Goal: Task Accomplishment & Management: Manage account settings

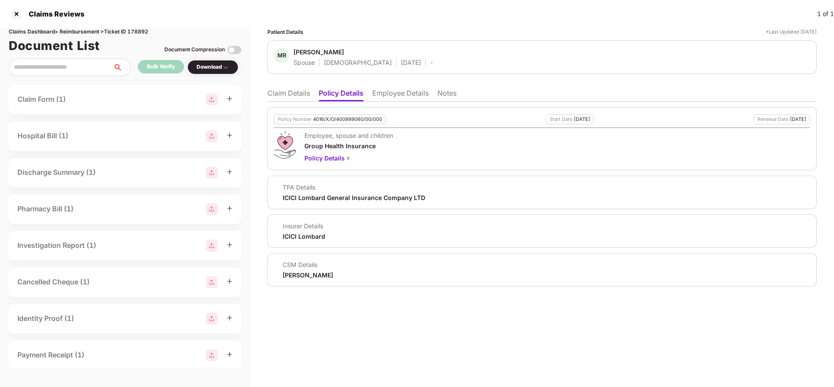
click at [290, 94] on li "Claim Details" at bounding box center [288, 95] width 43 height 13
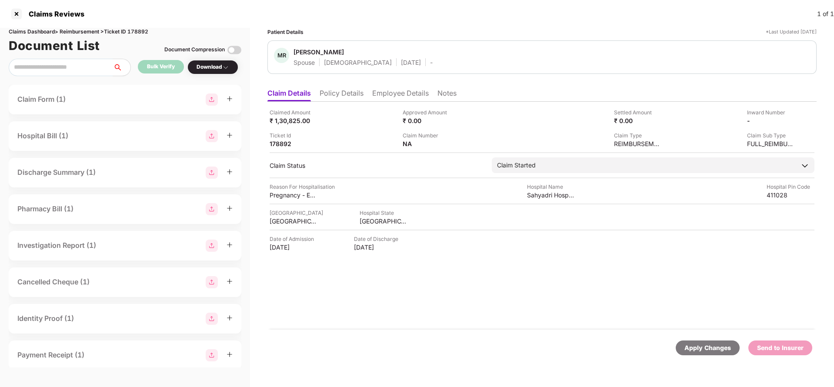
click at [349, 101] on li "Policy Details" at bounding box center [341, 95] width 44 height 13
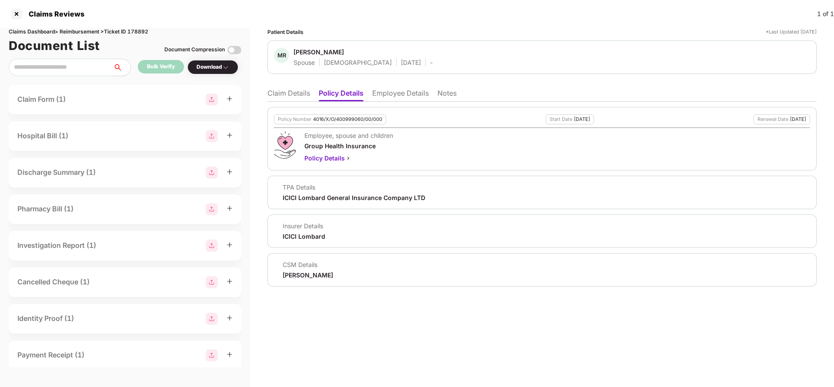
click at [348, 122] on div "Policy Number 4016/X/O/400999060/00/000" at bounding box center [330, 119] width 112 height 10
copy div "4016/X/O/400999060/00/000"
click at [386, 97] on li "Employee Details" at bounding box center [400, 95] width 57 height 13
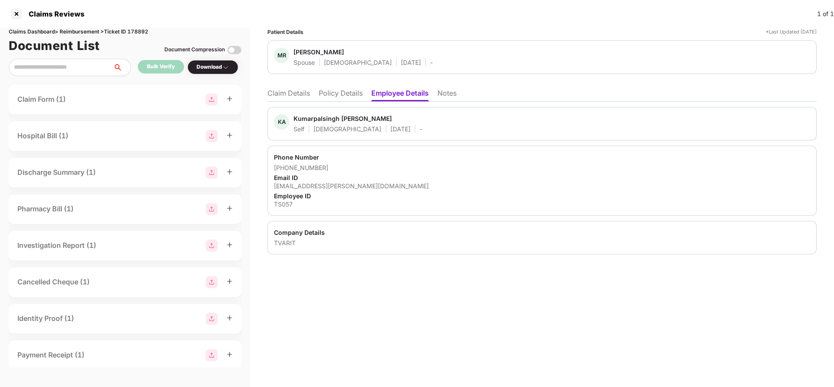
click at [286, 204] on div "TS057" at bounding box center [542, 204] width 536 height 8
copy div "TS057"
click at [342, 94] on li "Policy Details" at bounding box center [341, 95] width 44 height 13
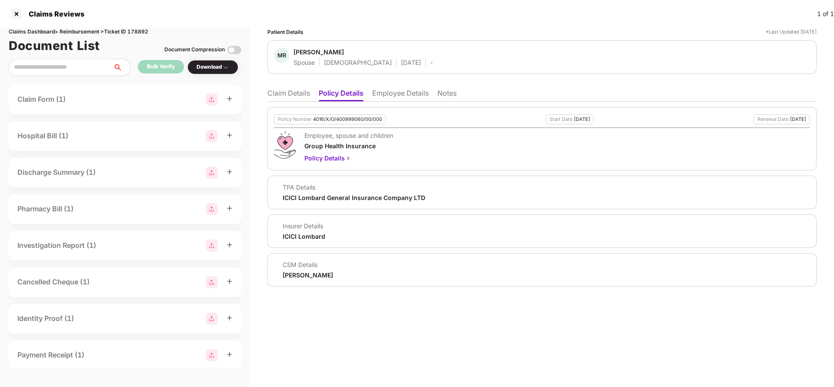
click at [354, 125] on div "Policy Number 4016/X/O/400999060/00/000 Start Date 01 Jul 2025 Renewal Date 30 …" at bounding box center [541, 138] width 549 height 63
click at [356, 125] on div "Policy Number 4016/X/O/400999060/00/000 Start Date 01 Jul 2025 Renewal Date 30 …" at bounding box center [541, 138] width 549 height 63
click at [358, 118] on div "4016/X/O/400999060/00/000" at bounding box center [347, 119] width 69 height 6
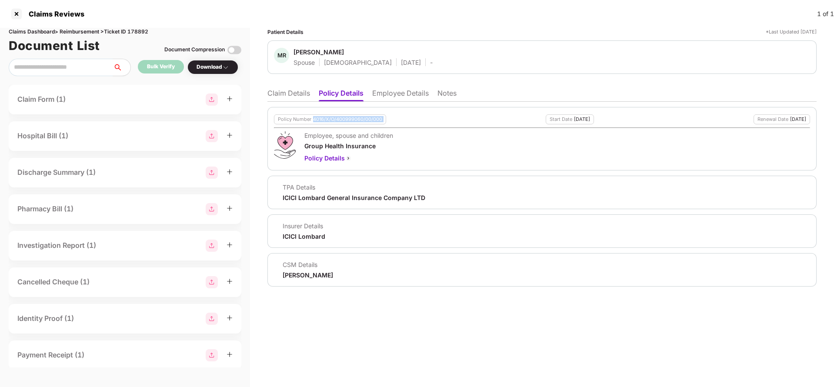
copy div "4016/X/O/400999060/00/000"
click at [274, 102] on div "Policy Number 4016/X/O/400999060/00/000 Start Date 01 Jul 2025 Renewal Date 30 …" at bounding box center [541, 194] width 549 height 185
click at [284, 94] on li "Claim Details" at bounding box center [288, 95] width 43 height 13
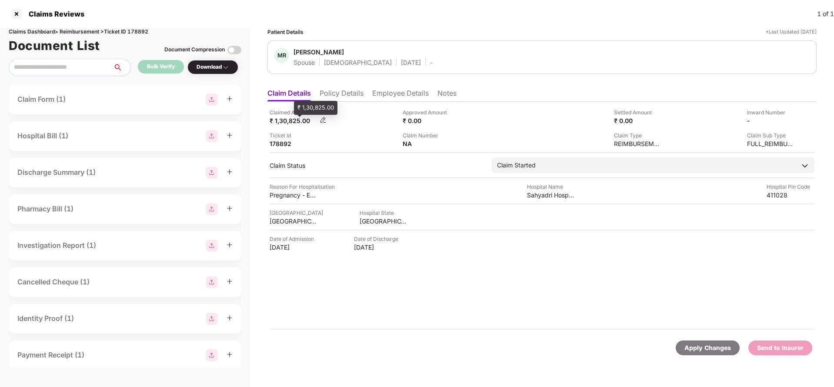
click at [279, 119] on div "₹ 1,30,825.00" at bounding box center [293, 120] width 48 height 8
copy div "1,30,825"
click at [542, 192] on div "Sahyadri Hospital Private Limited" at bounding box center [551, 195] width 48 height 8
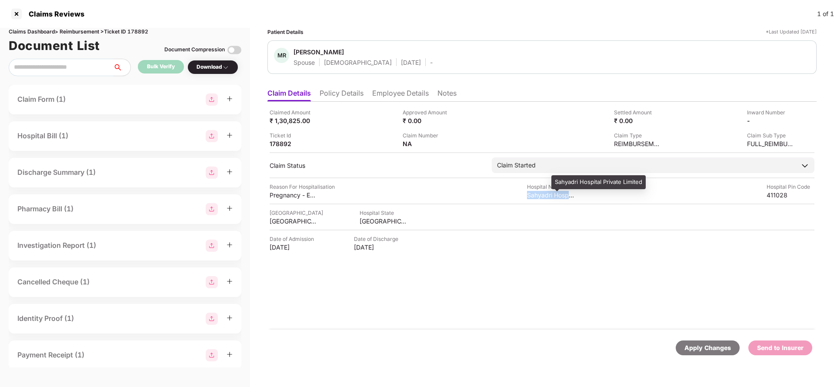
click at [542, 192] on div "Sahyadri Hospital Private Limited" at bounding box center [551, 195] width 48 height 8
copy div "Sahyadri Hospital Private Limited"
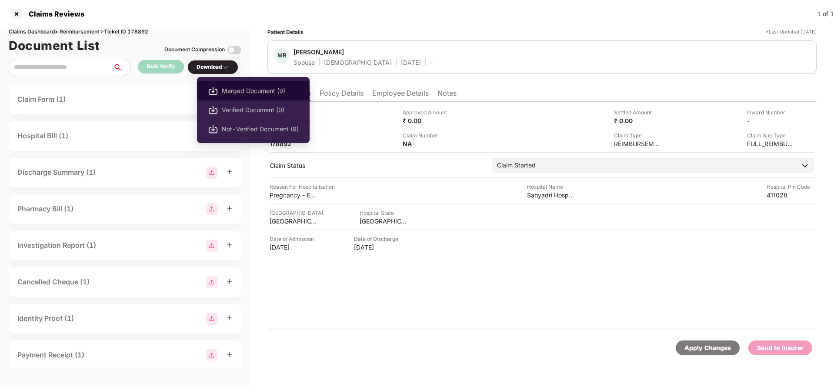
click at [242, 87] on span "Merged Document (9)" at bounding box center [260, 91] width 77 height 10
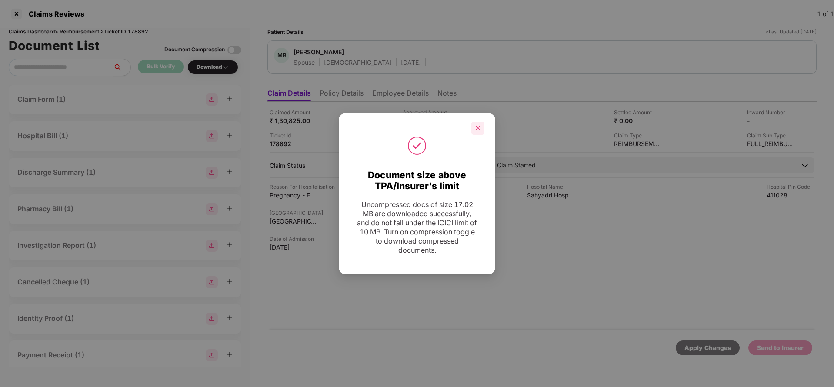
click at [480, 130] on icon "close" at bounding box center [477, 128] width 5 height 5
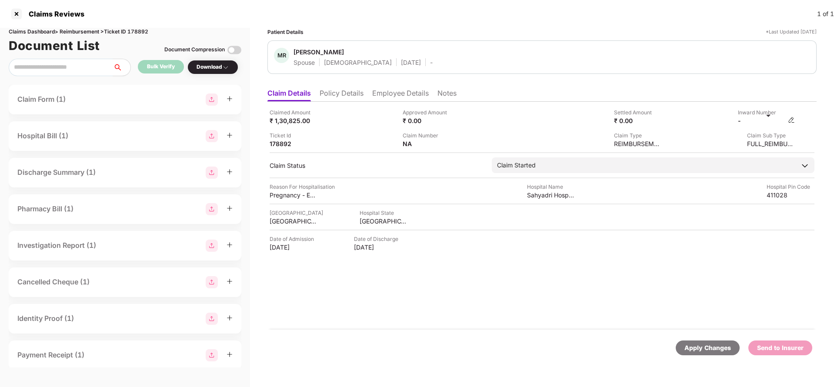
click at [791, 120] on img at bounding box center [791, 119] width 7 height 7
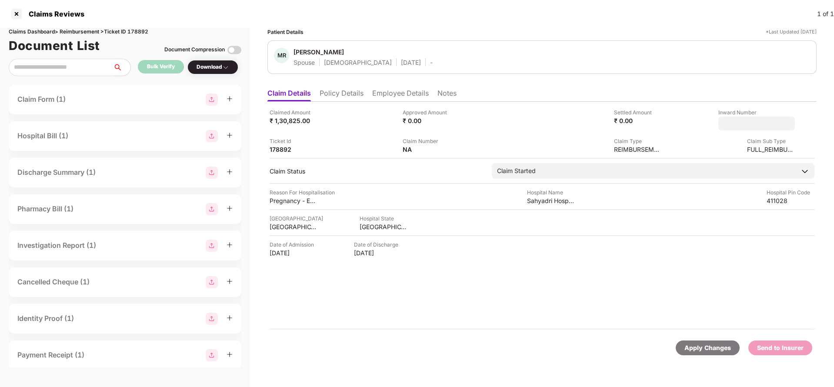
type input "**********"
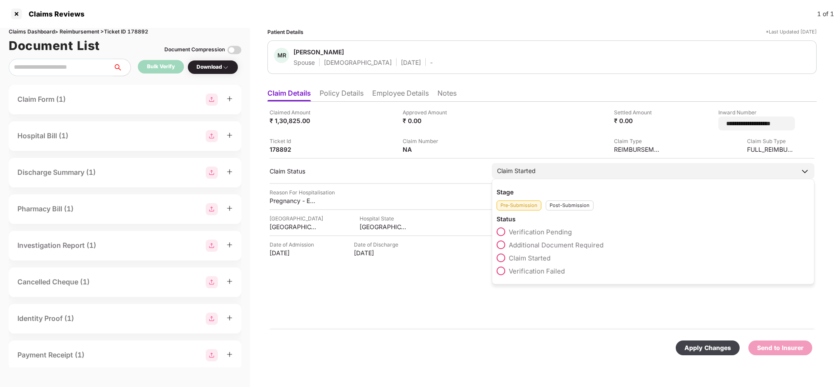
click at [540, 169] on div "Claim Started" at bounding box center [653, 171] width 322 height 16
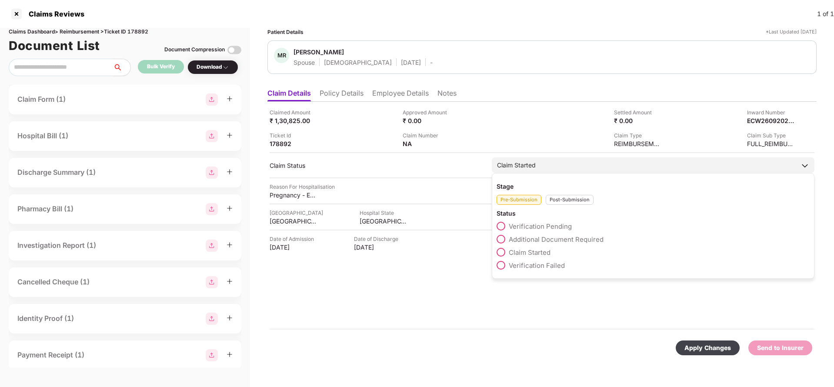
click at [558, 198] on div "Post-Submission" at bounding box center [569, 200] width 48 height 10
click at [543, 237] on span "Claim Under Process" at bounding box center [542, 239] width 66 height 8
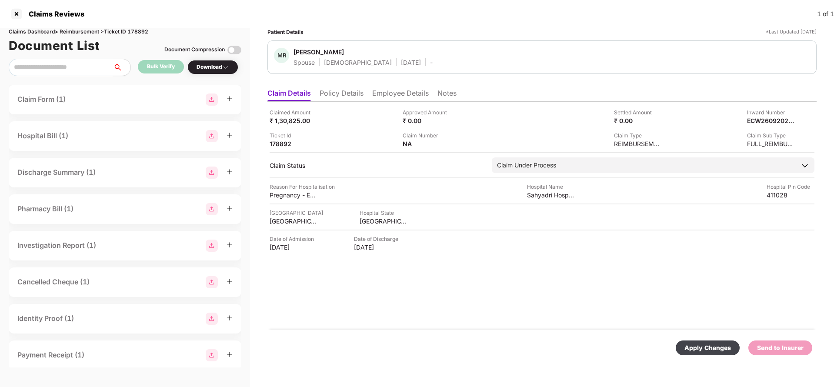
click at [717, 346] on div "Apply Changes" at bounding box center [707, 348] width 47 height 10
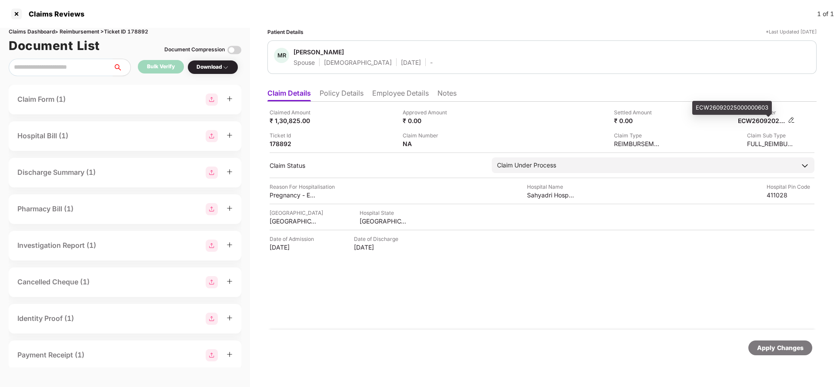
click at [775, 123] on div "ECW26092025000000603" at bounding box center [762, 120] width 48 height 8
copy div "ECW26092025000000603"
click at [778, 339] on div "Apply Changes" at bounding box center [541, 347] width 549 height 37
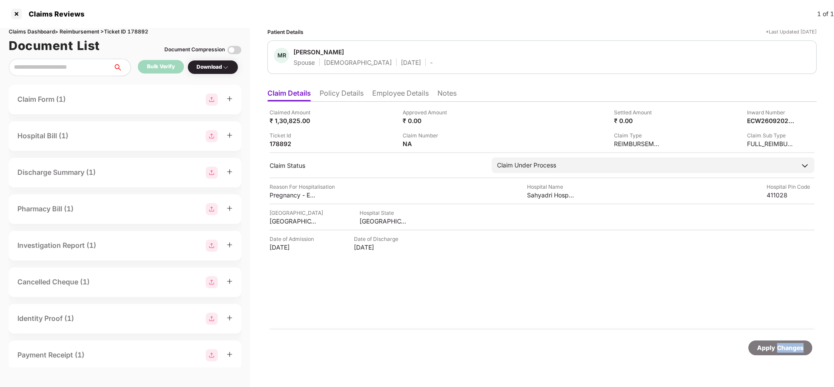
click at [778, 339] on div "Apply Changes" at bounding box center [541, 347] width 549 height 37
click at [142, 29] on div "Claims Dashboard > Reimbursement > Ticket ID 178892" at bounding box center [125, 32] width 233 height 8
copy div "178892"
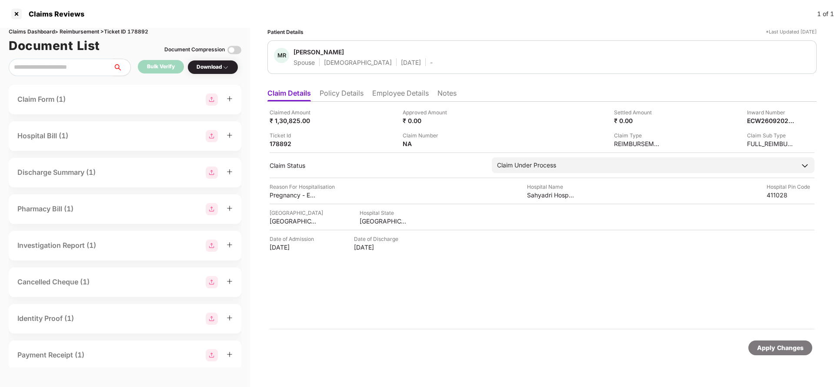
click at [787, 344] on div "Apply Changes" at bounding box center [780, 348] width 47 height 10
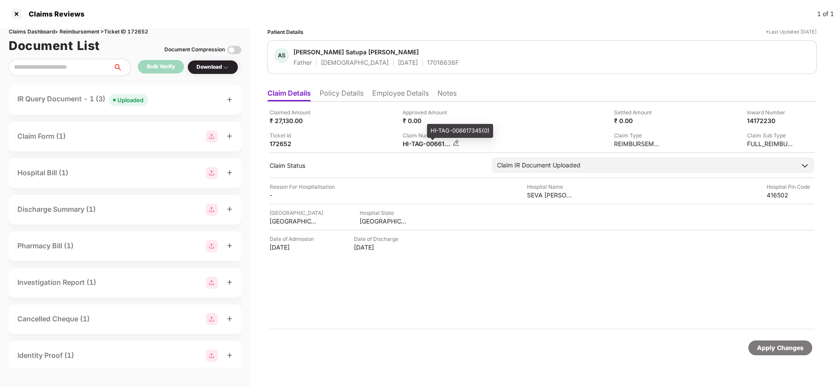
click at [413, 144] on div "HI-TAG-006617345(0)" at bounding box center [426, 144] width 48 height 8
copy div
click at [132, 102] on div "Uploaded" at bounding box center [130, 100] width 26 height 9
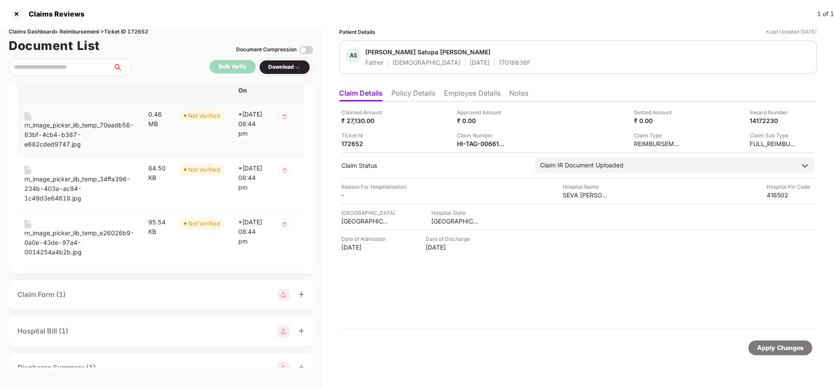
scroll to position [65, 0]
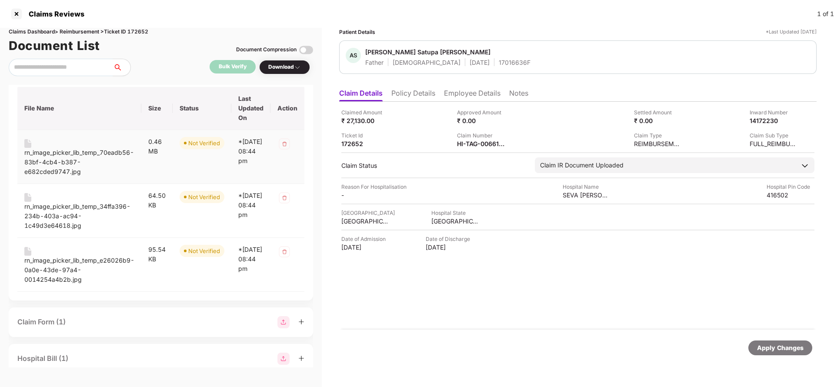
click at [80, 158] on div "rn_image_picker_lib_temp_70eadb56-83bf-4cb4-b387-e682cded9747.jpg" at bounding box center [79, 162] width 110 height 29
click at [52, 207] on div "rn_image_picker_lib_temp_34ffa396-234b-403a-ac94-1c49d3e64618.jpg" at bounding box center [79, 216] width 110 height 29
click at [54, 267] on div "rn_image_picker_lib_temp_e26026b9-0a0e-43de-97a4-0014254a4b2b.jpg" at bounding box center [79, 270] width 110 height 29
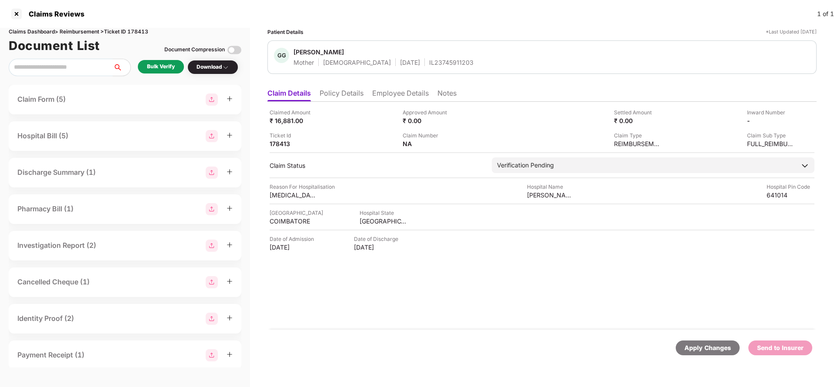
click at [339, 100] on li "Policy Details" at bounding box center [341, 95] width 44 height 13
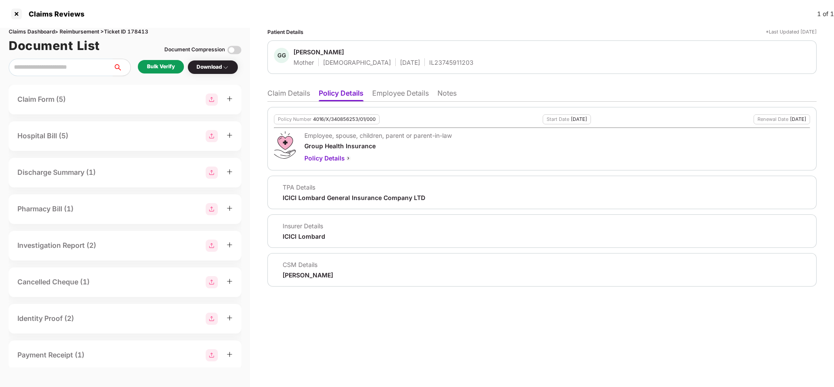
click at [341, 113] on div "Policy Number 4016/X/340856253/01/000 Start Date 02 Mar 2025 Renewal Date 01 Ma…" at bounding box center [541, 138] width 549 height 63
copy div "4016/X/340856253/01/000"
click at [429, 61] on div "IL23745911203" at bounding box center [451, 62] width 44 height 8
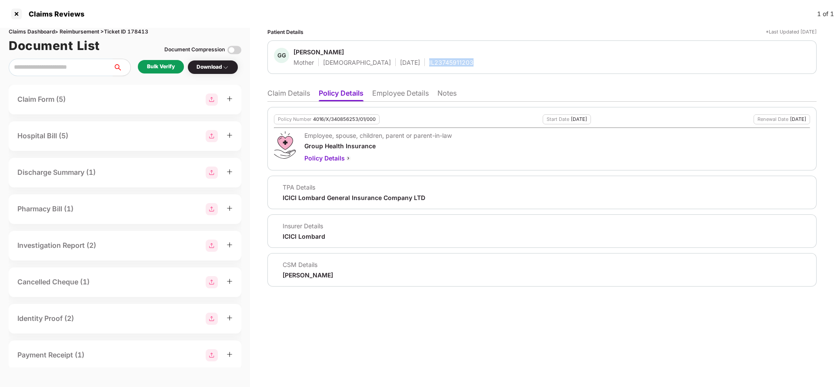
click at [429, 61] on div "IL23745911203" at bounding box center [451, 62] width 44 height 8
copy div "IL23745911203"
click at [408, 98] on li "Employee Details" at bounding box center [400, 95] width 57 height 13
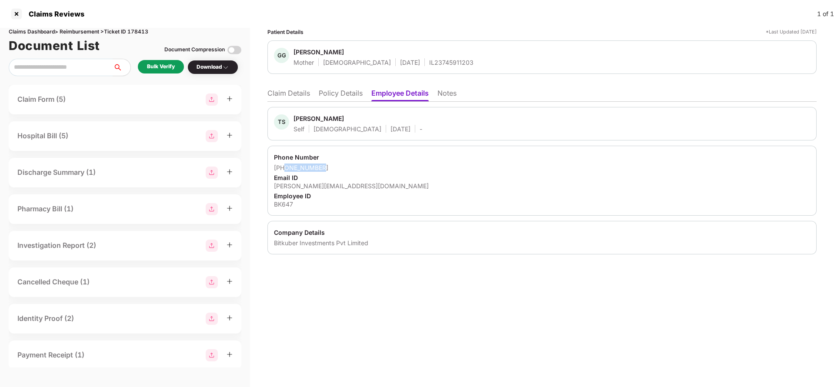
drag, startPoint x: 285, startPoint y: 167, endPoint x: 362, endPoint y: 164, distance: 77.0
click at [362, 164] on div "+919738925087" at bounding box center [542, 167] width 536 height 8
copy div "9738925087"
click at [277, 99] on li "Claim Details" at bounding box center [288, 95] width 43 height 13
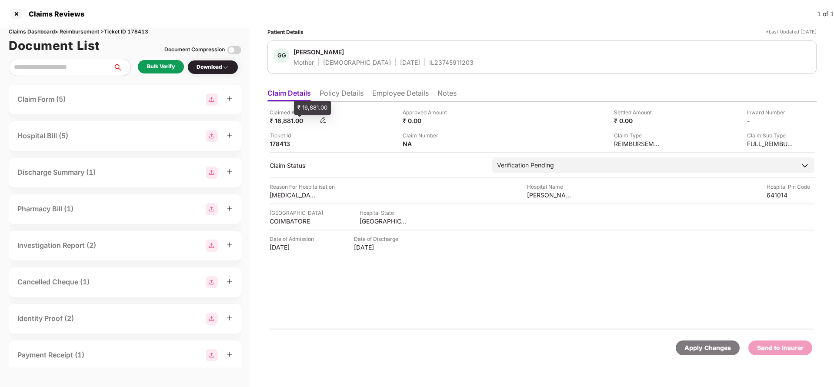
click at [283, 121] on div "₹ 16,881.00" at bounding box center [293, 120] width 48 height 8
copy div "16,881"
click at [541, 186] on div "Hospital Name" at bounding box center [551, 187] width 48 height 8
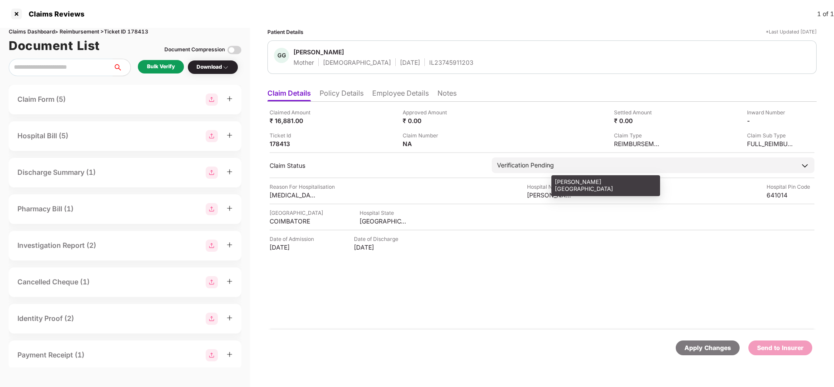
click at [547, 192] on div "Aravind eye hospital" at bounding box center [551, 195] width 48 height 8
copy div "Aravind eye hospital"
click at [149, 65] on div "Bulk Verify" at bounding box center [161, 67] width 28 height 8
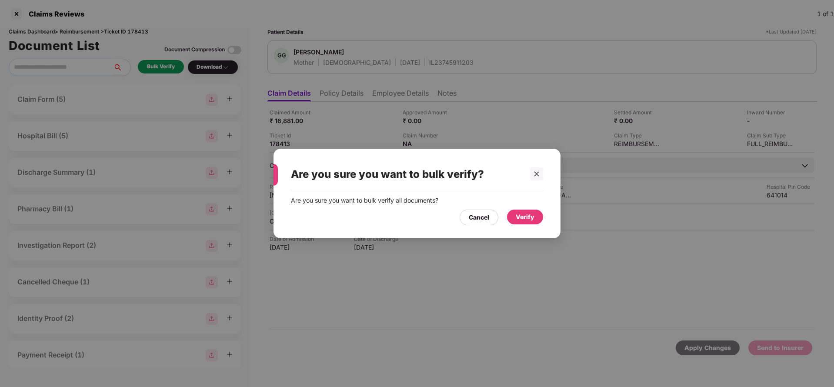
click at [527, 218] on div "Verify" at bounding box center [524, 217] width 19 height 10
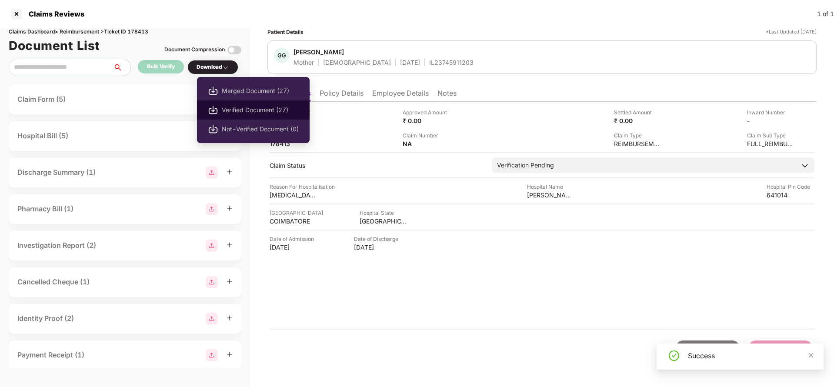
click at [253, 110] on span "Verified Document (27)" at bounding box center [260, 110] width 77 height 10
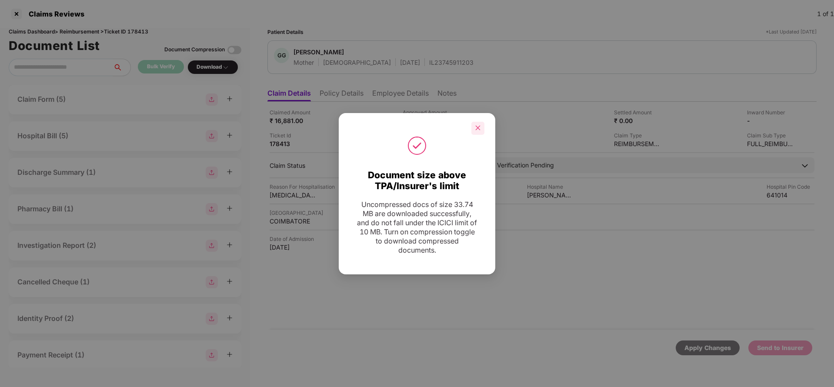
click at [474, 127] on div at bounding box center [477, 128] width 13 height 13
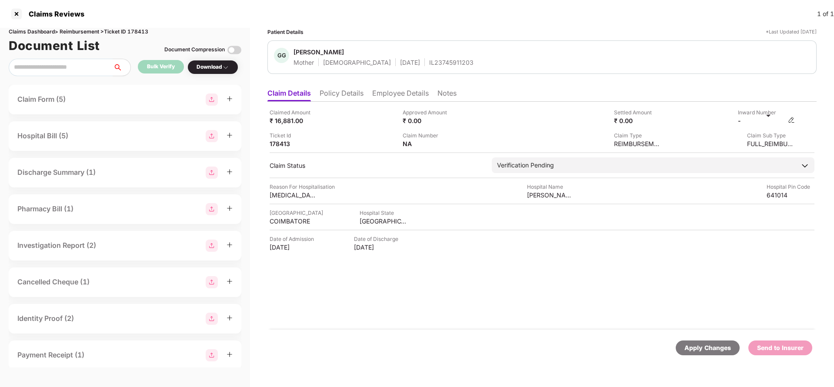
click at [788, 118] on div "-" at bounding box center [766, 120] width 57 height 8
click at [791, 120] on img at bounding box center [791, 119] width 7 height 7
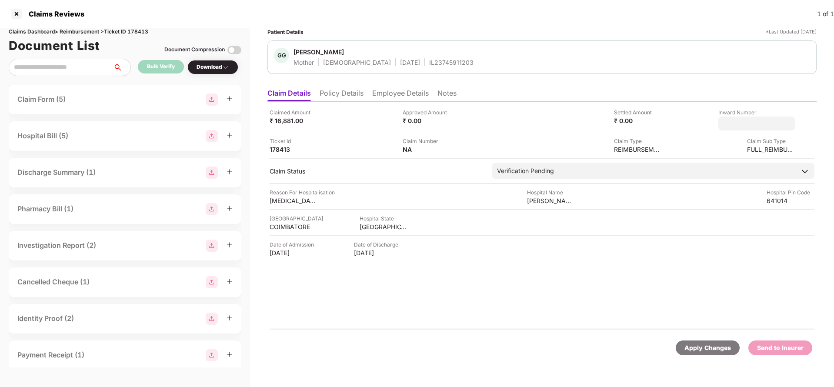
type input "**********"
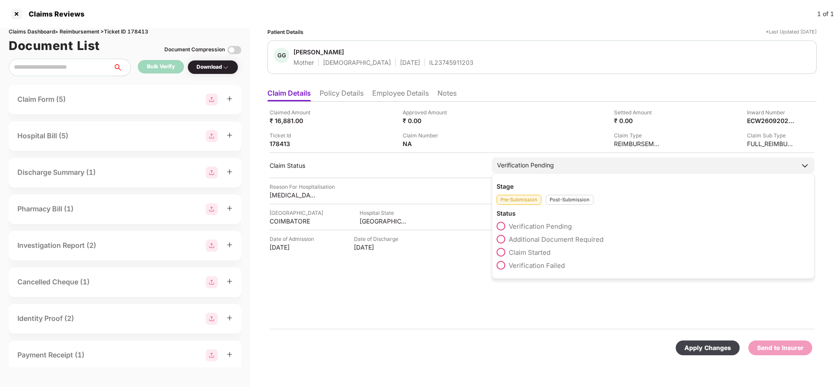
click at [531, 163] on div "Verification Pending" at bounding box center [653, 165] width 322 height 16
click at [582, 202] on div "Post-Submission" at bounding box center [569, 200] width 48 height 10
click at [528, 238] on span "Claim Under Process" at bounding box center [542, 239] width 66 height 8
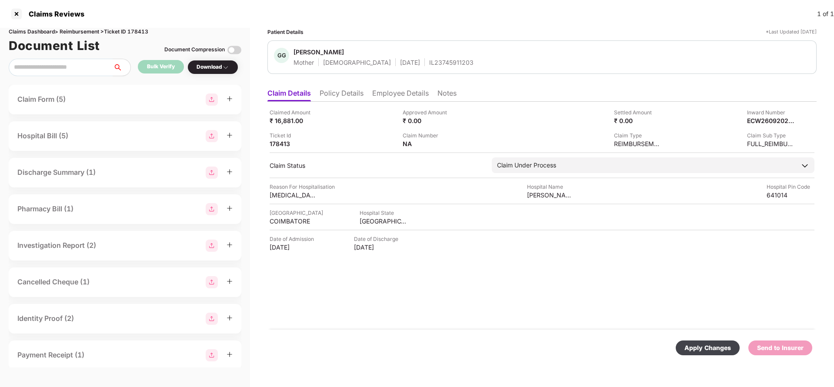
click at [706, 343] on div "Apply Changes" at bounding box center [707, 348] width 47 height 10
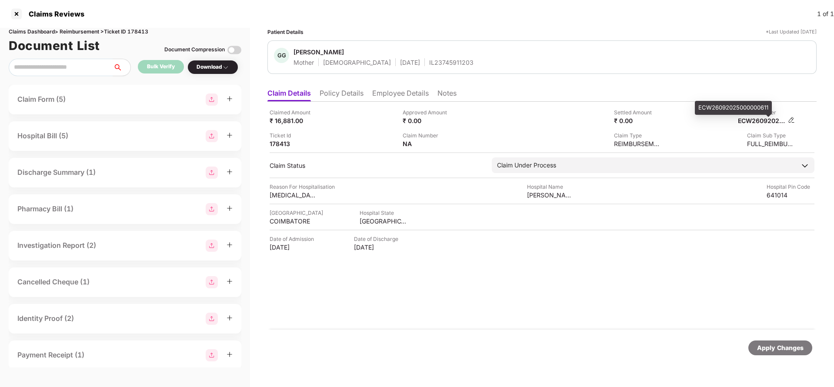
click at [757, 123] on div "ECW26092025000000611" at bounding box center [762, 120] width 48 height 8
copy div "ECW26092025000000611"
click at [435, 66] on div "IL23745911203" at bounding box center [451, 62] width 44 height 8
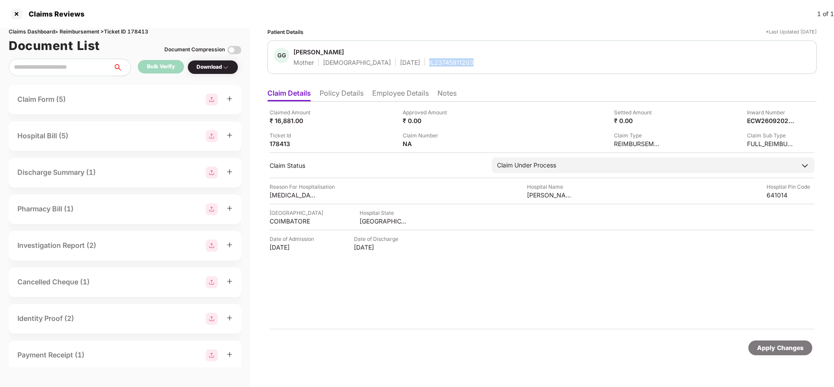
click at [435, 66] on div "IL23745911203" at bounding box center [451, 62] width 44 height 8
copy div "IL23745911203"
click at [763, 342] on div "Apply Changes" at bounding box center [780, 347] width 64 height 15
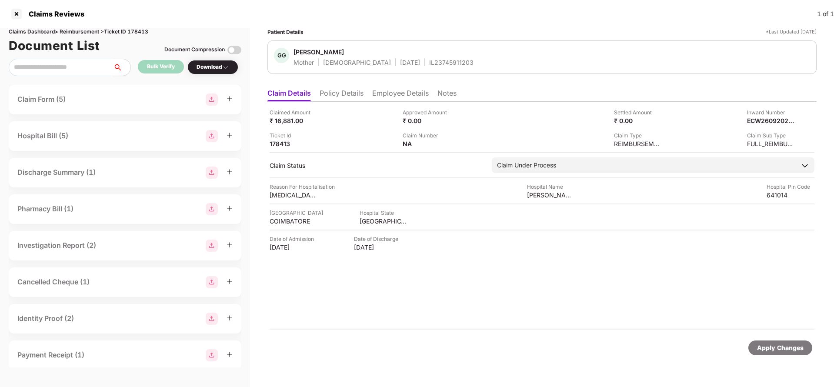
click at [133, 28] on div "Claims Dashboard > Reimbursement > Ticket ID 178413" at bounding box center [125, 32] width 233 height 8
copy div "178413"
click at [796, 345] on div "Apply Changes" at bounding box center [780, 348] width 47 height 10
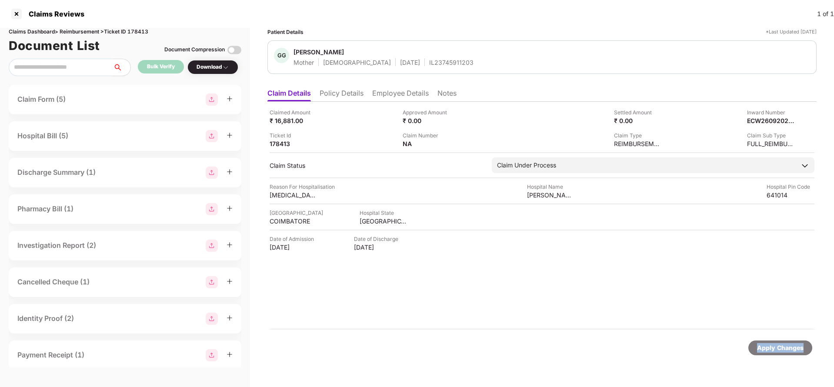
click at [796, 345] on div "Apply Changes" at bounding box center [780, 348] width 47 height 10
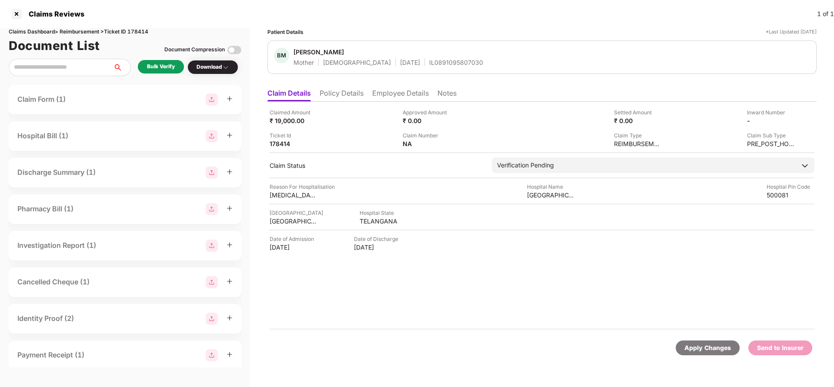
click at [342, 89] on li "Policy Details" at bounding box center [341, 95] width 44 height 13
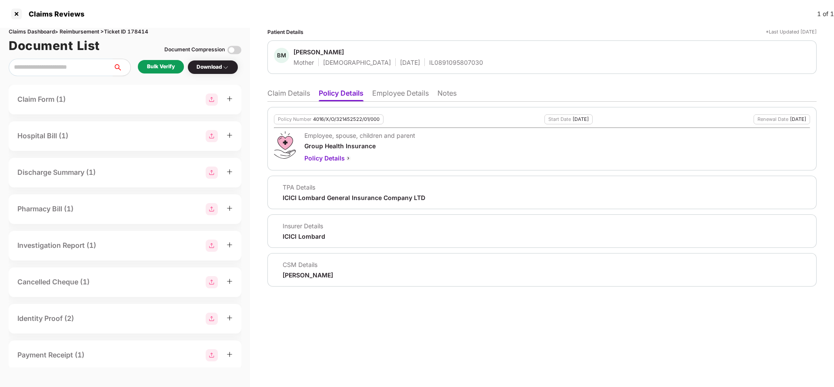
click at [352, 124] on div "Policy Number 4016/X/O/321452522/01/000" at bounding box center [329, 119] width 110 height 10
copy div "4016/X/O/321452522/01/000"
click at [429, 65] on div "IL0891095807030" at bounding box center [456, 62] width 54 height 8
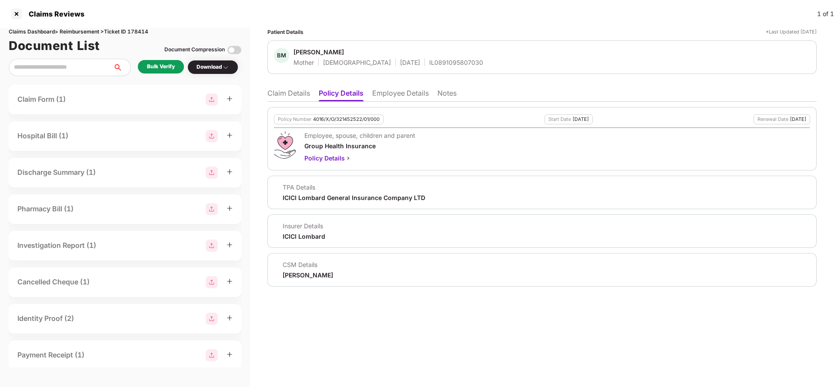
click at [429, 65] on div "IL0891095807030" at bounding box center [456, 62] width 54 height 8
copy div "IL0891095807030"
click at [398, 92] on li "Employee Details" at bounding box center [400, 95] width 57 height 13
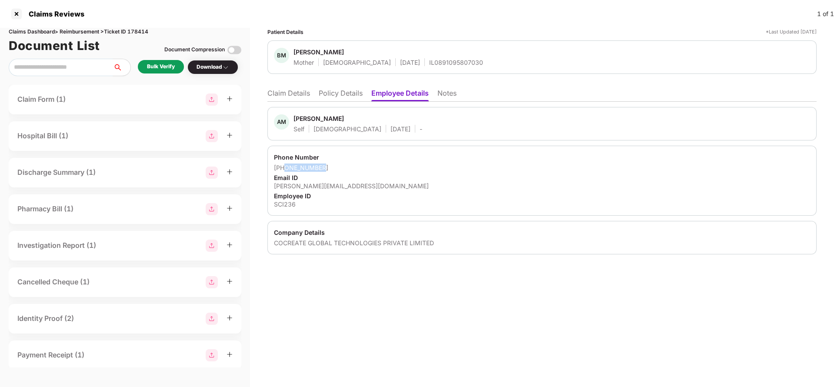
drag, startPoint x: 286, startPoint y: 167, endPoint x: 365, endPoint y: 164, distance: 79.2
click at [365, 164] on div "+919641133593" at bounding box center [542, 167] width 536 height 8
copy div "9641133593"
click at [315, 189] on div "ansh.m@scimplify.com" at bounding box center [542, 186] width 536 height 8
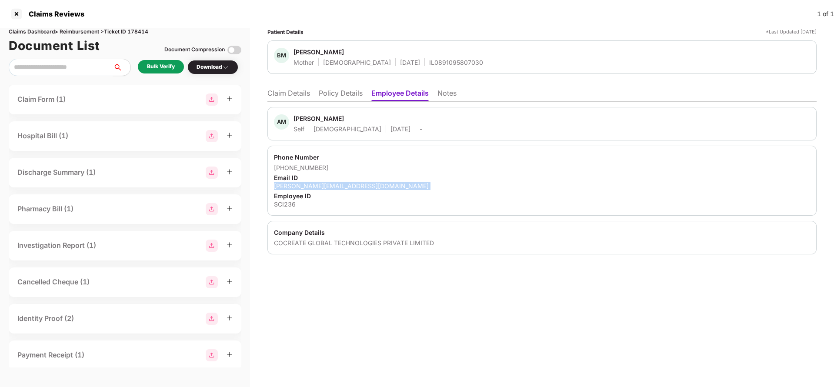
click at [315, 189] on div "ansh.m@scimplify.com" at bounding box center [542, 186] width 536 height 8
copy div "ansh.m@scimplify.com"
click at [294, 98] on li "Claim Details" at bounding box center [288, 95] width 43 height 13
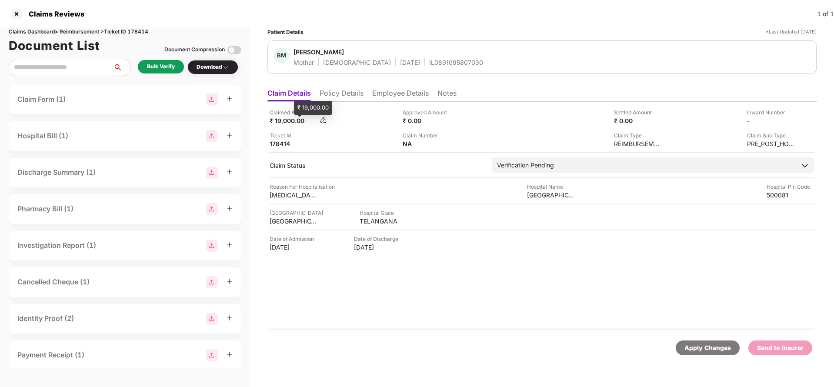
click at [286, 120] on div "₹ 19,000.00" at bounding box center [293, 120] width 48 height 8
copy div "19,000"
click at [548, 199] on div "Rainbow Childrens Hospital" at bounding box center [551, 195] width 48 height 8
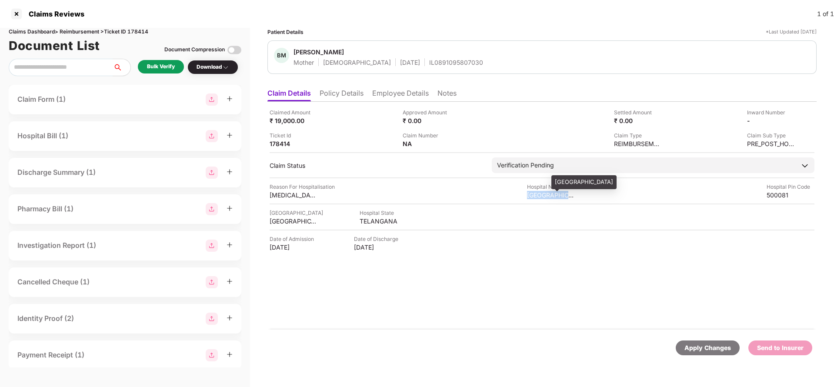
click at [548, 199] on div "Rainbow Childrens Hospital" at bounding box center [551, 195] width 48 height 8
copy div "Rainbow Childrens Hospital"
click at [157, 66] on div "Bulk Verify" at bounding box center [161, 67] width 28 height 8
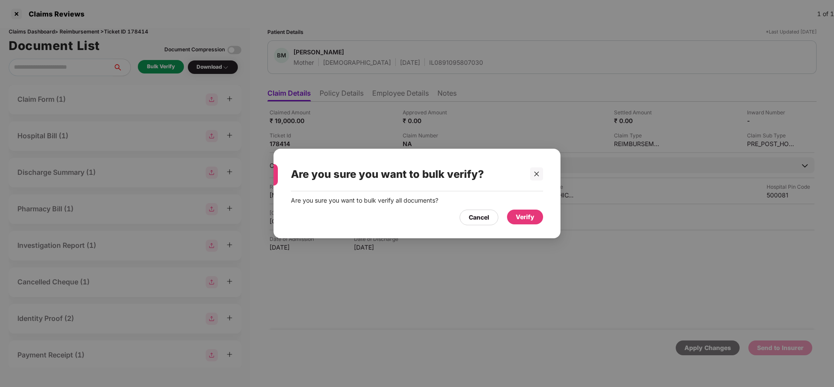
click at [518, 212] on div "Verify" at bounding box center [524, 217] width 19 height 10
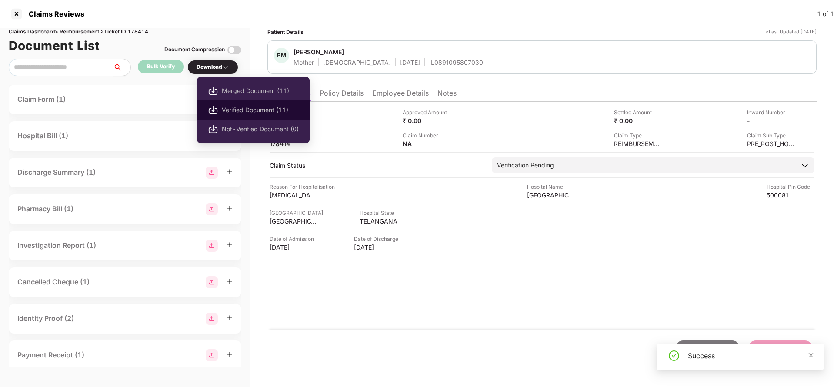
click at [236, 106] on span "Verified Document (11)" at bounding box center [260, 110] width 77 height 10
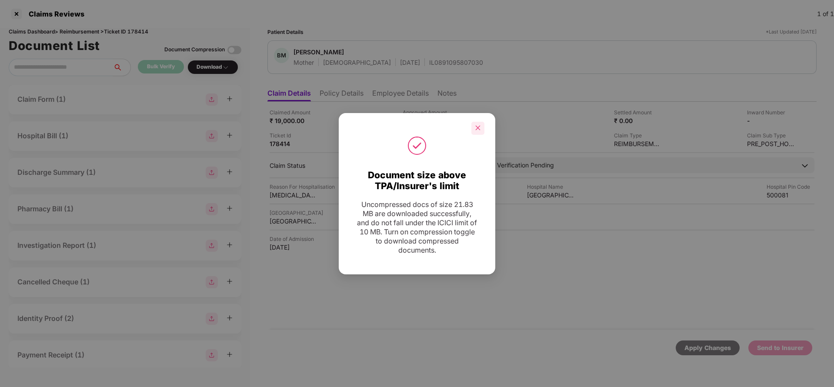
click at [478, 127] on icon "close" at bounding box center [477, 128] width 5 height 5
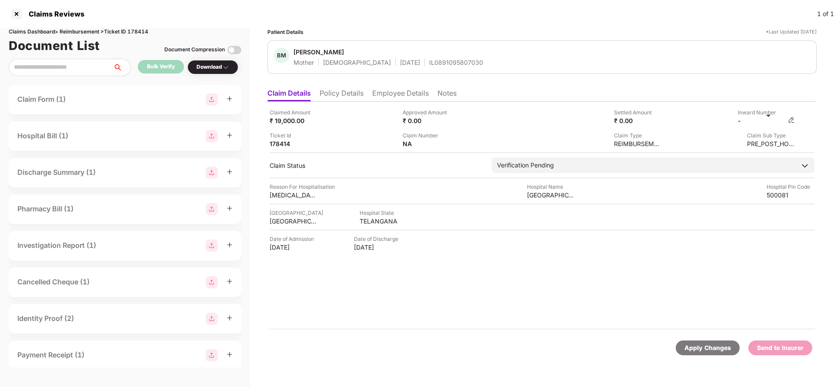
click at [790, 119] on img at bounding box center [791, 119] width 7 height 7
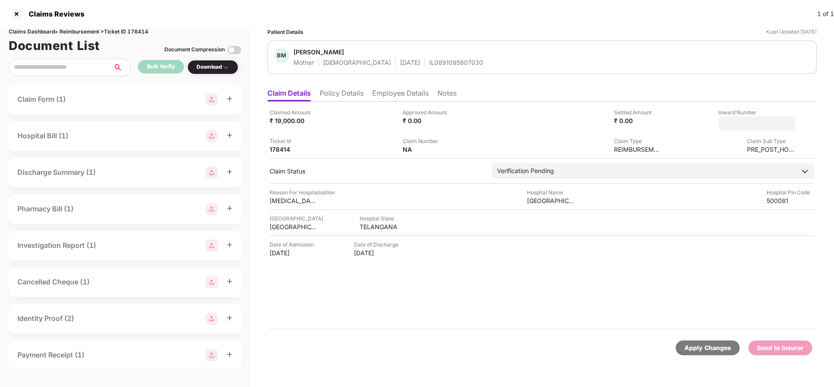
type input "**********"
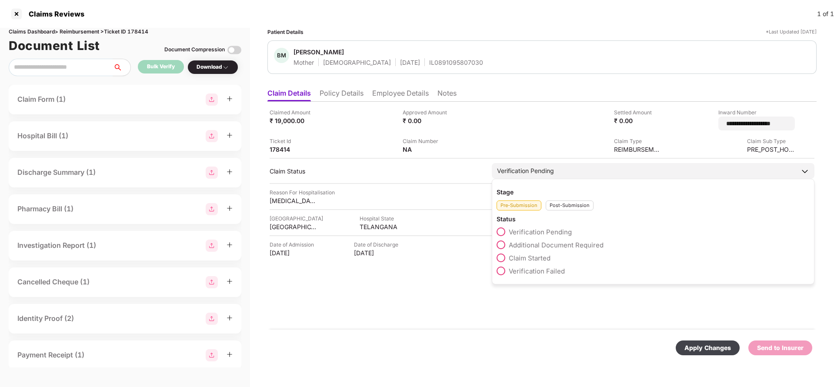
click at [556, 164] on div "Verification Pending" at bounding box center [653, 171] width 322 height 16
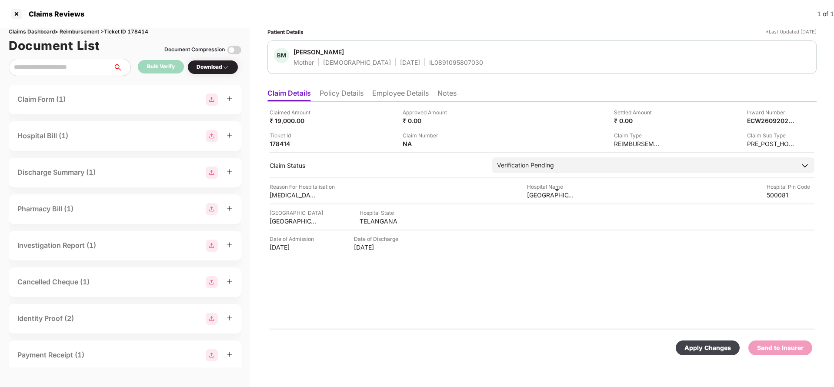
click at [561, 197] on div "Rainbow Childrens Hospital" at bounding box center [551, 195] width 48 height 8
click at [562, 174] on div "Claimed Amount ₹ 19,000.00 Approved Amount ₹ 0.00 Settled Amount ₹ 0.00 Inward …" at bounding box center [541, 216] width 549 height 228
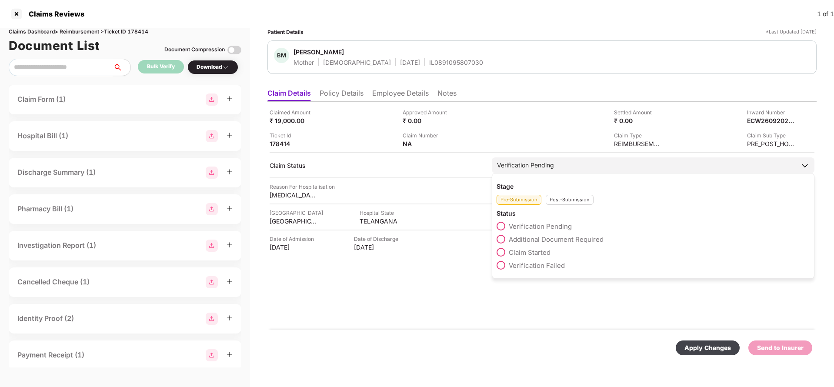
click at [559, 165] on div "Verification Pending" at bounding box center [653, 165] width 322 height 16
click at [568, 198] on div "Post-Submission" at bounding box center [569, 200] width 48 height 10
click at [549, 239] on span "Claim Under Process" at bounding box center [542, 239] width 66 height 8
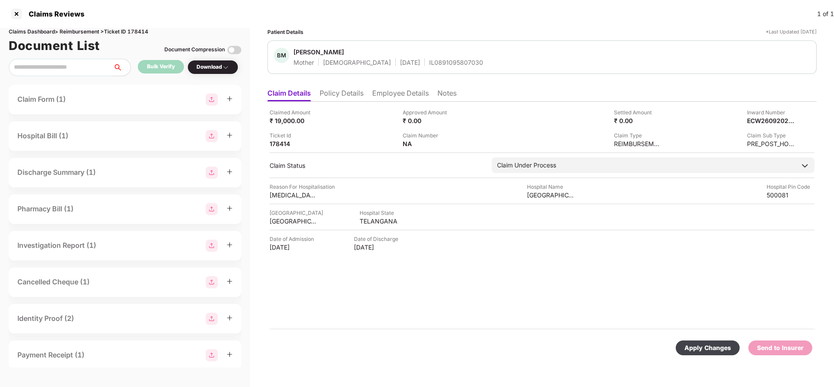
click at [692, 348] on div "Apply Changes" at bounding box center [707, 348] width 47 height 10
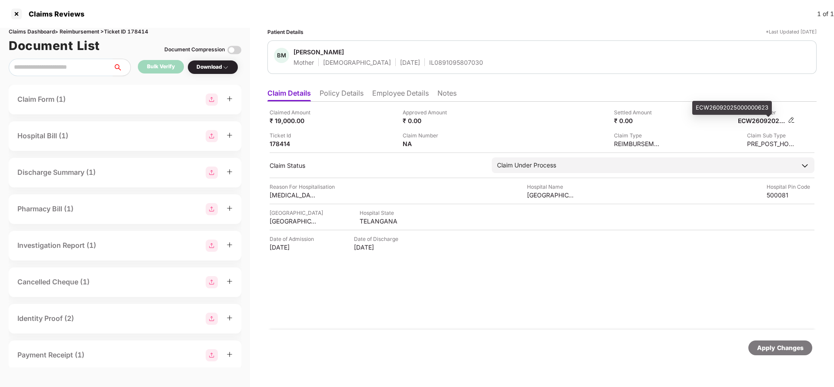
click at [761, 120] on div "ECW26092025000000623" at bounding box center [762, 120] width 48 height 8
copy div "ECW26092025000000623"
click at [419, 57] on span "Babita Murarka" at bounding box center [387, 53] width 189 height 10
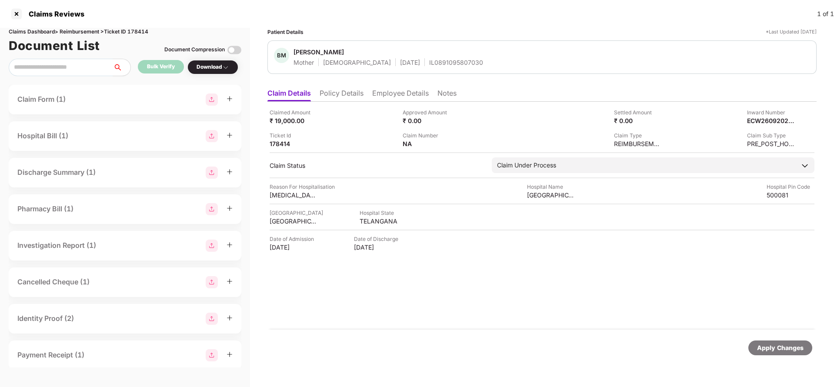
click at [419, 57] on span "Babita Murarka" at bounding box center [387, 53] width 189 height 10
click at [424, 67] on div "BM Babita Murarka Mother Female 04 July 1962 IL0891095807030" at bounding box center [541, 56] width 549 height 33
click at [424, 57] on span "Babita Murarka" at bounding box center [387, 53] width 189 height 10
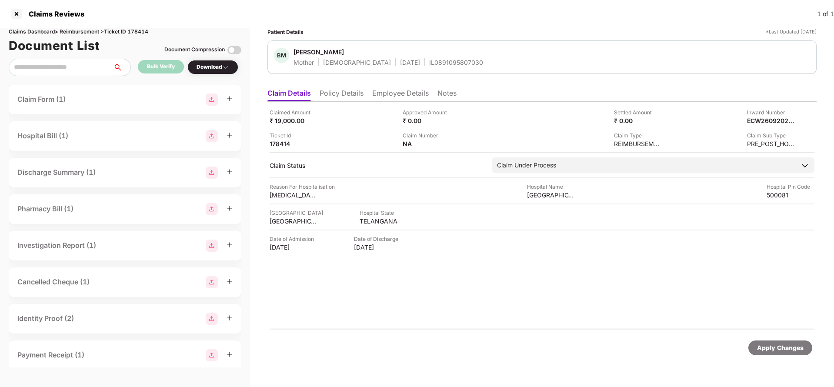
click at [424, 57] on span "Babita Murarka" at bounding box center [387, 53] width 189 height 10
click at [429, 65] on div "IL0891095807030" at bounding box center [456, 62] width 54 height 8
copy div "IL0891095807030"
click at [801, 347] on div "Apply Changes" at bounding box center [780, 348] width 47 height 10
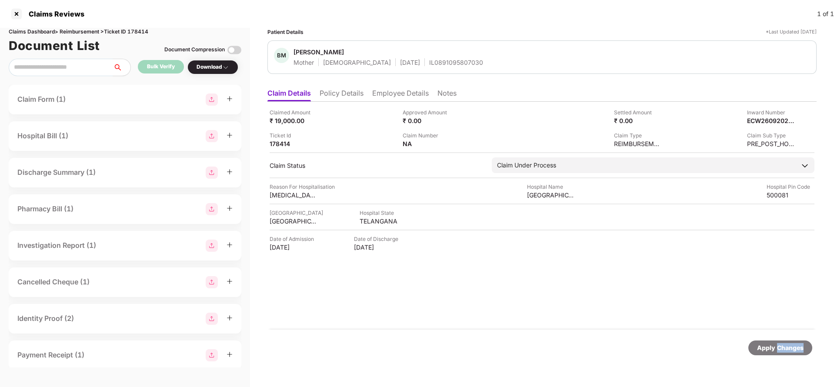
click at [801, 347] on div "Apply Changes" at bounding box center [780, 348] width 47 height 10
click at [141, 33] on div "Claims Dashboard > Reimbursement > Ticket ID 178414" at bounding box center [125, 32] width 233 height 8
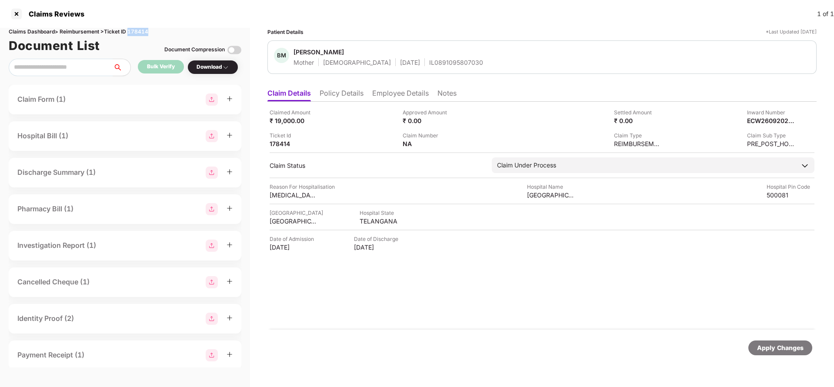
copy div "178414"
click at [775, 343] on div "Apply Changes" at bounding box center [780, 348] width 47 height 10
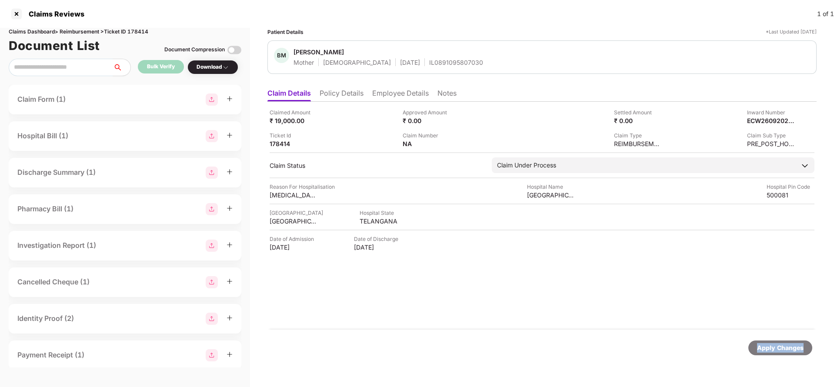
click at [775, 343] on div "Apply Changes" at bounding box center [780, 348] width 47 height 10
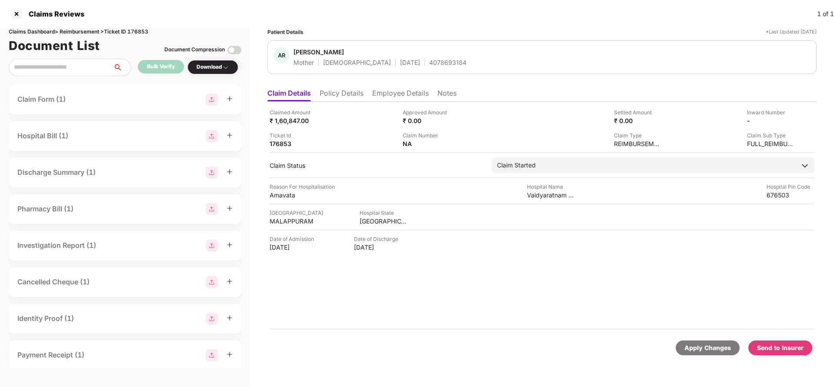
click at [342, 92] on li "Policy Details" at bounding box center [341, 95] width 44 height 13
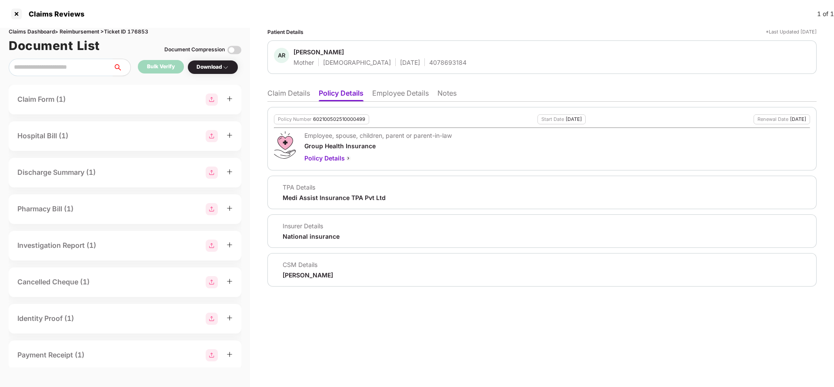
click at [296, 98] on li "Claim Details" at bounding box center [288, 95] width 43 height 13
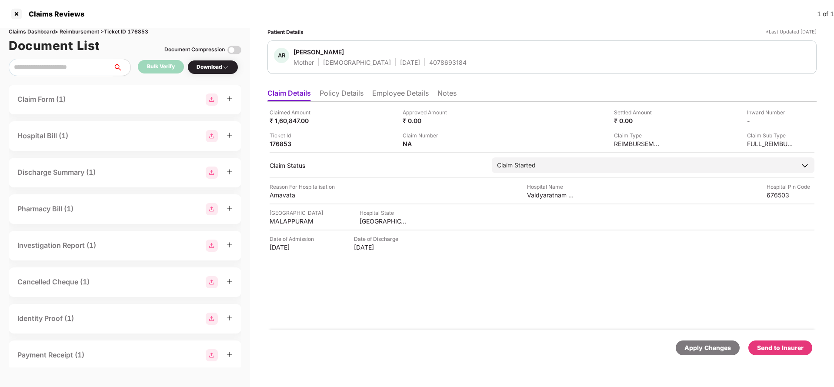
click at [401, 94] on li "Employee Details" at bounding box center [400, 95] width 57 height 13
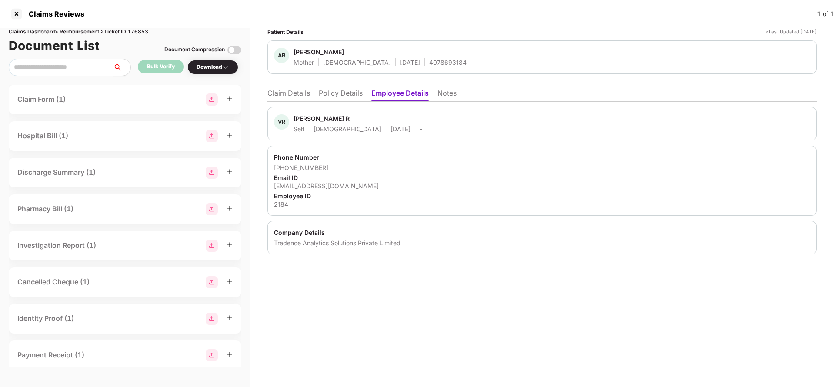
click at [348, 91] on li "Policy Details" at bounding box center [341, 95] width 44 height 13
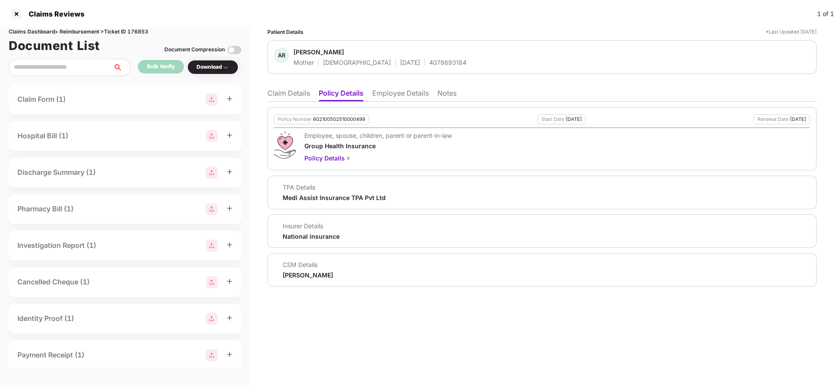
click at [288, 97] on li "Claim Details" at bounding box center [288, 95] width 43 height 13
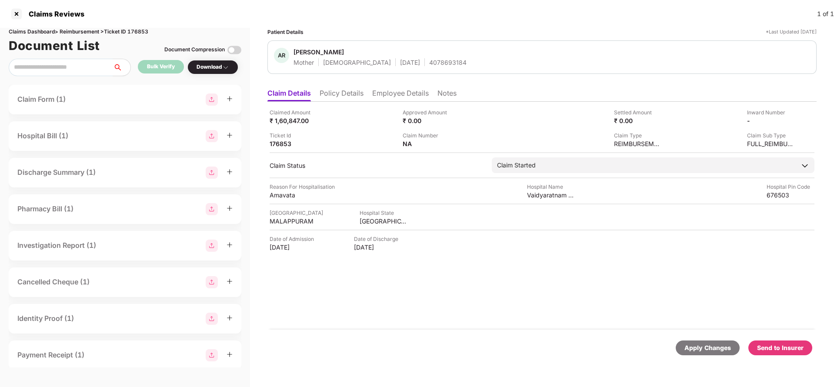
click at [346, 102] on div "Claimed Amount ₹ 1,60,847.00 Approved Amount ₹ 0.00 Settled Amount ₹ 0.00 Inwar…" at bounding box center [541, 216] width 549 height 228
click at [343, 98] on li "Policy Details" at bounding box center [341, 95] width 44 height 13
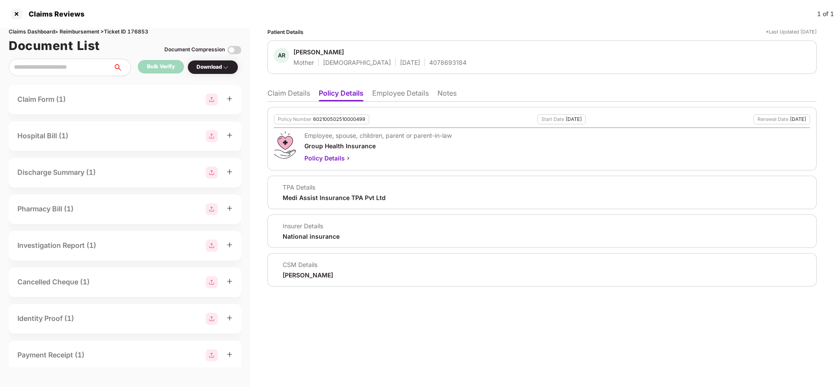
click at [389, 102] on div "Policy Number 602100502510000499 Start Date [DATE] Renewal Date [DATE] Employee…" at bounding box center [541, 194] width 549 height 185
click at [394, 100] on li "Employee Details" at bounding box center [400, 95] width 57 height 13
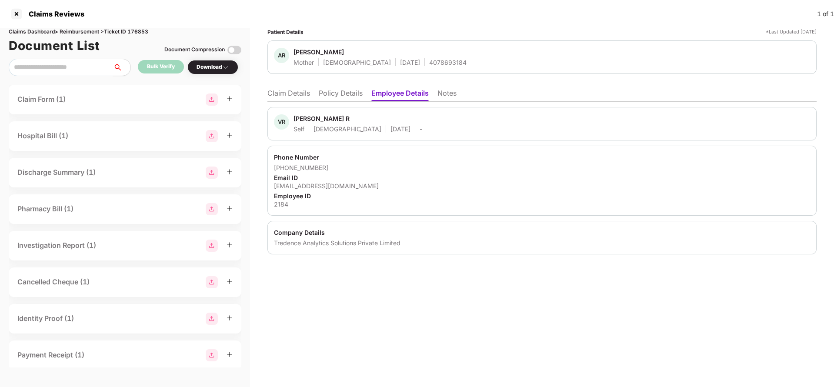
click at [289, 87] on ul "Claim Details Policy Details Employee Details Notes" at bounding box center [541, 92] width 549 height 17
click at [288, 95] on li "Claim Details" at bounding box center [288, 95] width 43 height 13
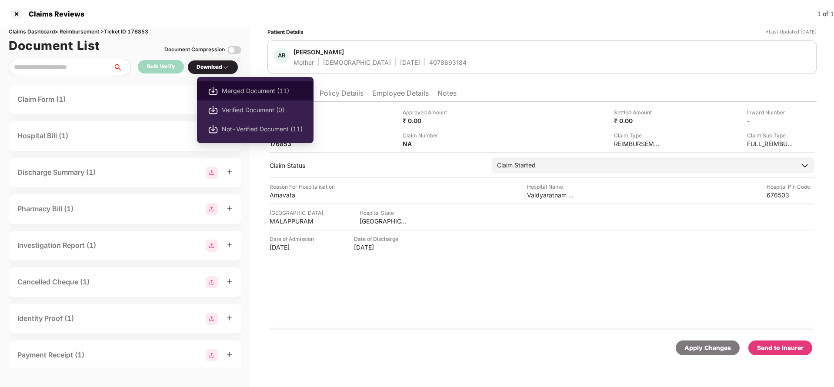
click at [239, 94] on span "Merged Document (11)" at bounding box center [262, 91] width 81 height 10
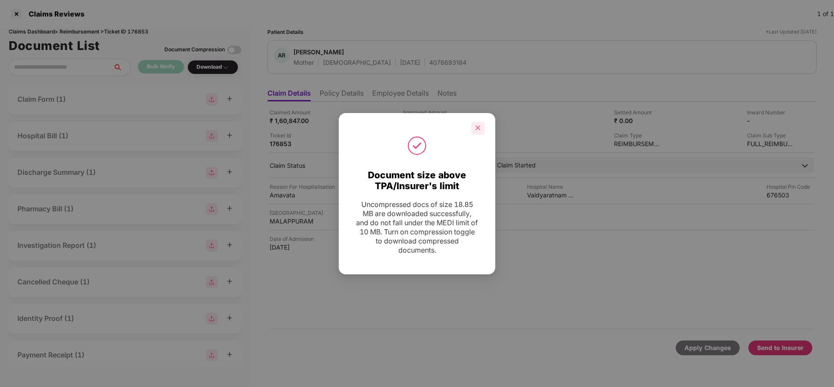
click at [478, 128] on icon "close" at bounding box center [477, 128] width 5 height 5
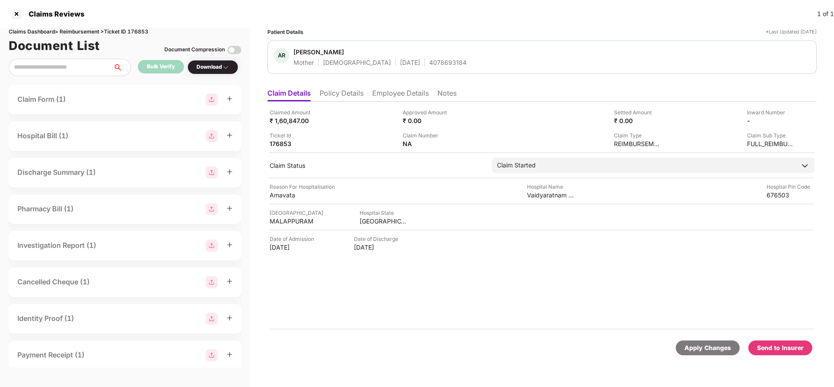
click at [352, 92] on li "Policy Details" at bounding box center [341, 95] width 44 height 13
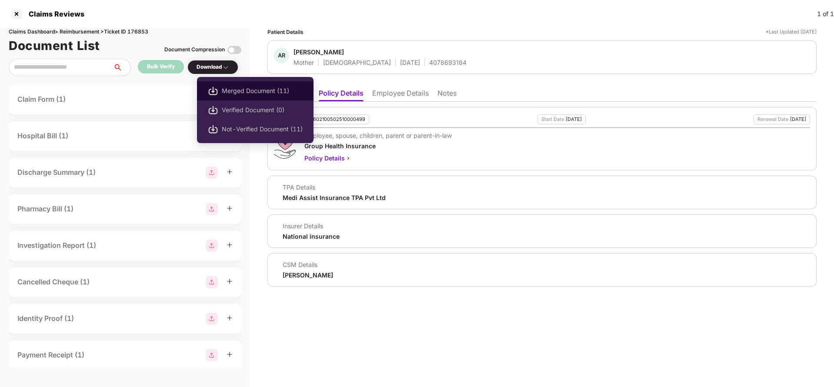
click at [260, 91] on span "Merged Document (11)" at bounding box center [262, 91] width 81 height 10
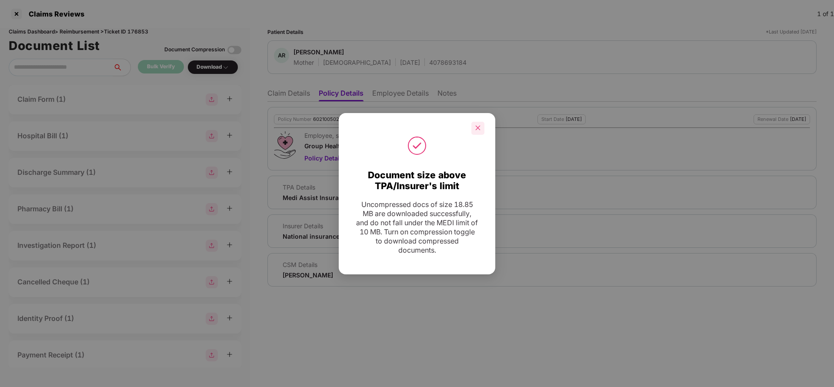
click at [479, 125] on icon "close" at bounding box center [478, 128] width 6 height 6
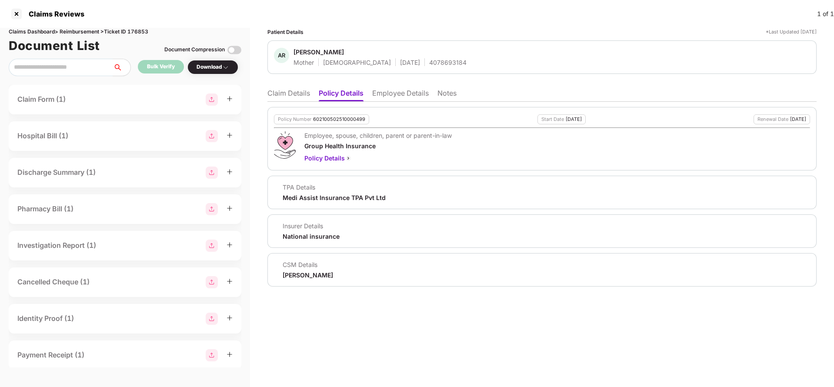
click at [294, 93] on li "Claim Details" at bounding box center [288, 95] width 43 height 13
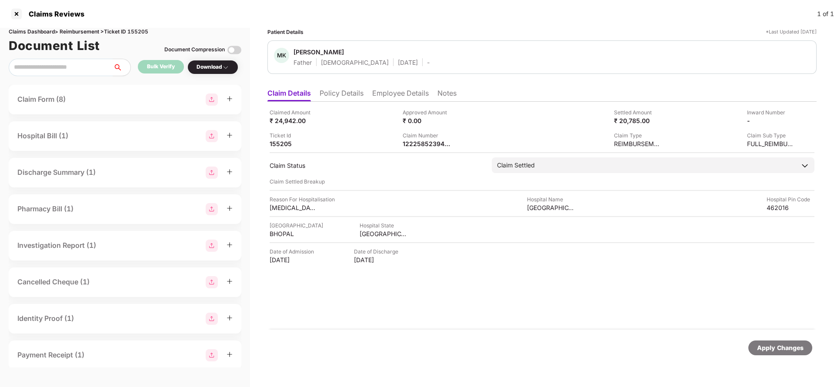
click at [335, 96] on li "Policy Details" at bounding box center [341, 95] width 44 height 13
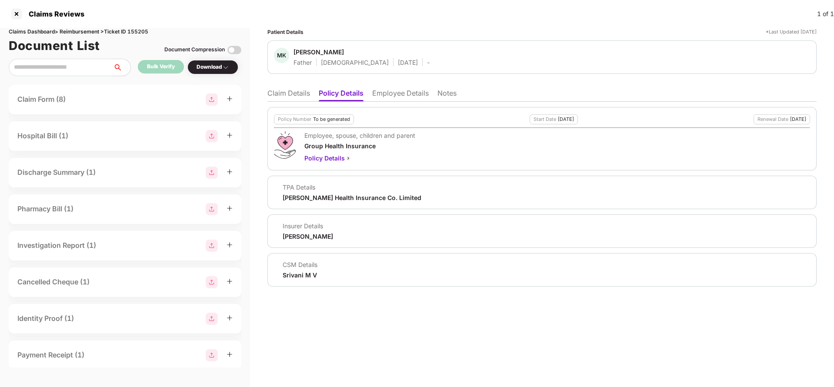
click at [286, 96] on li "Claim Details" at bounding box center [288, 95] width 43 height 13
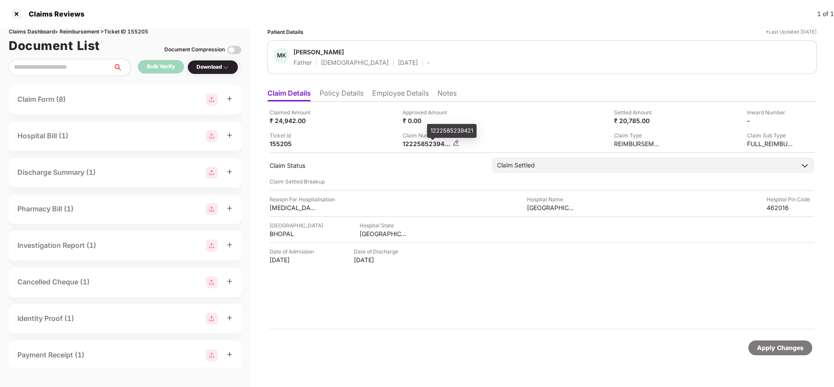
click at [421, 140] on div "1222585239421" at bounding box center [426, 144] width 48 height 8
copy div "1222585239421"
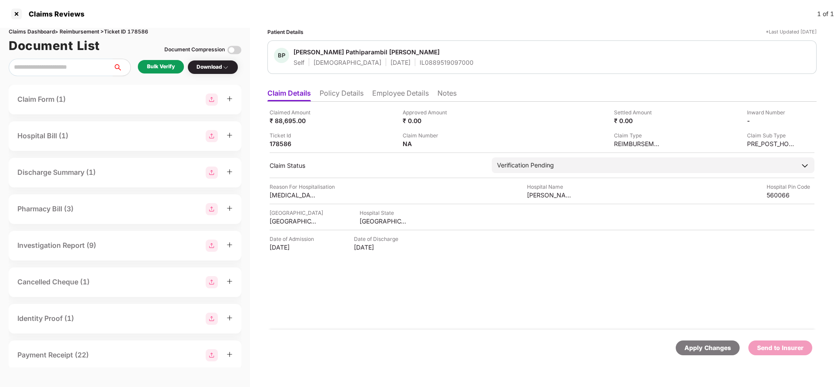
click at [334, 87] on ul "Claim Details Policy Details Employee Details Notes" at bounding box center [541, 92] width 549 height 17
click at [348, 103] on div "Claimed Amount ₹ 88,695.00 Approved Amount ₹ 0.00 Settled Amount ₹ 0.00 Inward …" at bounding box center [541, 216] width 549 height 228
click at [344, 97] on li "Policy Details" at bounding box center [341, 95] width 44 height 13
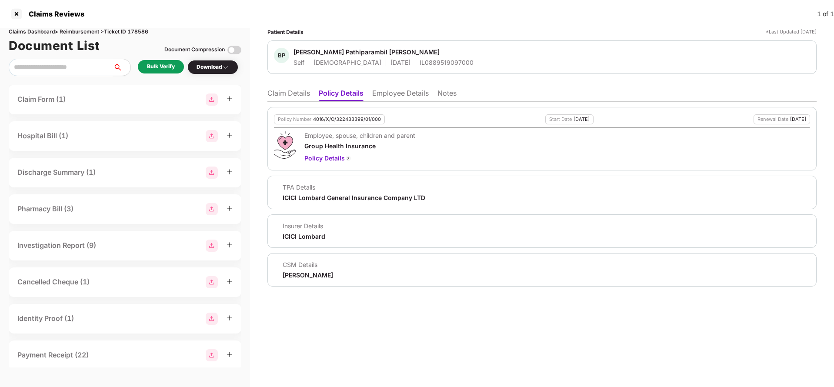
click at [350, 125] on div "Policy Number 4016/X/O/322433399/01/000 Start Date 23 Dec 2024 Renewal Date 22 …" at bounding box center [541, 138] width 549 height 63
click at [350, 115] on div "Policy Number 4016/X/O/322433399/01/000" at bounding box center [329, 119] width 111 height 10
click at [350, 116] on div "4016/X/O/322433399/01/000" at bounding box center [347, 119] width 68 height 6
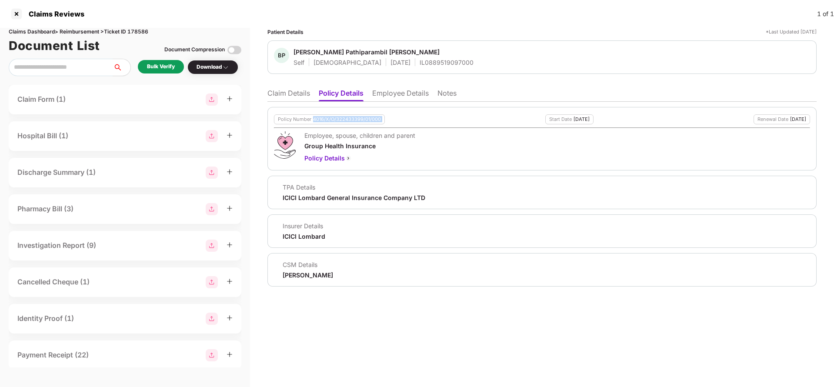
copy div "4016/X/O/322433399/01/000"
click at [419, 60] on div "IL0889519097000" at bounding box center [446, 62] width 54 height 8
copy div "IL0889519097000"
click at [382, 94] on li "Employee Details" at bounding box center [400, 95] width 57 height 13
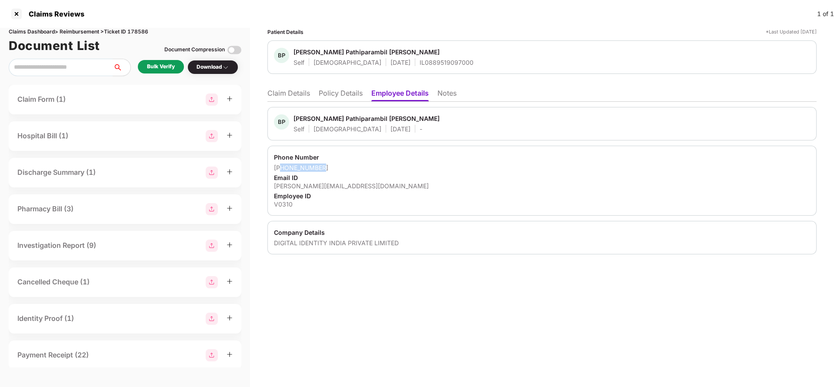
drag, startPoint x: 283, startPoint y: 166, endPoint x: 325, endPoint y: 167, distance: 42.2
click at [323, 168] on div "+918281017058" at bounding box center [542, 167] width 536 height 8
click at [370, 164] on div "+918281017058" at bounding box center [542, 167] width 536 height 8
drag, startPoint x: 284, startPoint y: 167, endPoint x: 336, endPoint y: 165, distance: 52.2
click at [336, 165] on div "+918281017058" at bounding box center [542, 167] width 536 height 8
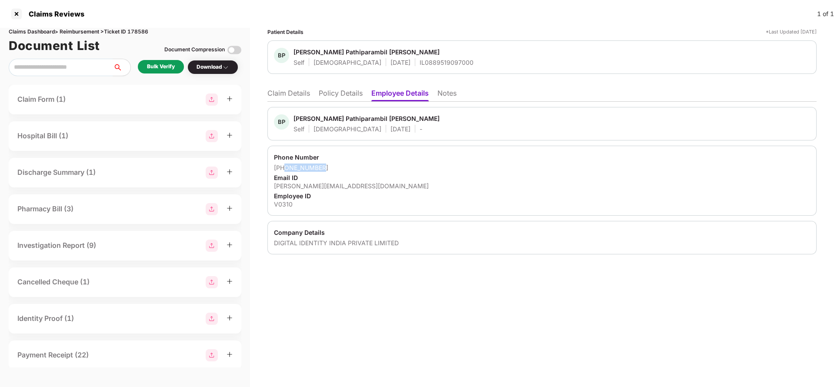
copy div "8281017058"
click at [312, 183] on div "bibin.sebastian@vida.id" at bounding box center [542, 186] width 536 height 8
copy div "bibin.sebastian@vida.id"
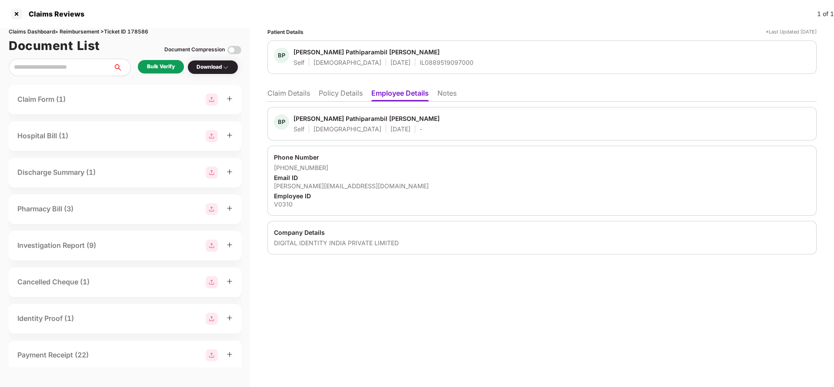
click at [299, 95] on li "Claim Details" at bounding box center [288, 95] width 43 height 13
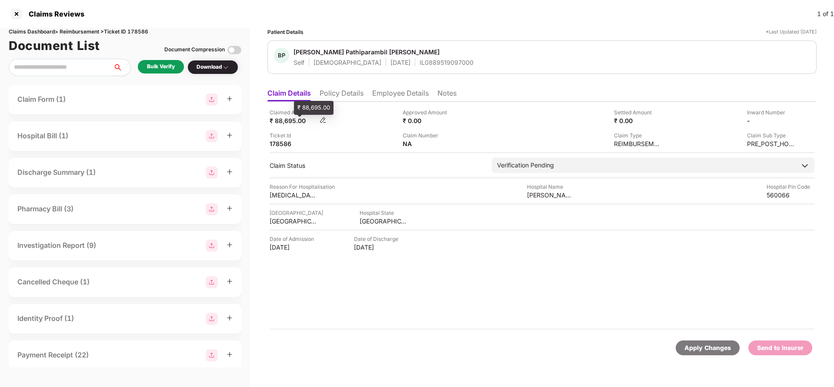
click at [287, 120] on div "₹ 88,695.00" at bounding box center [293, 120] width 48 height 8
copy div "88,695"
click at [545, 193] on div "aster whitefield" at bounding box center [551, 195] width 48 height 8
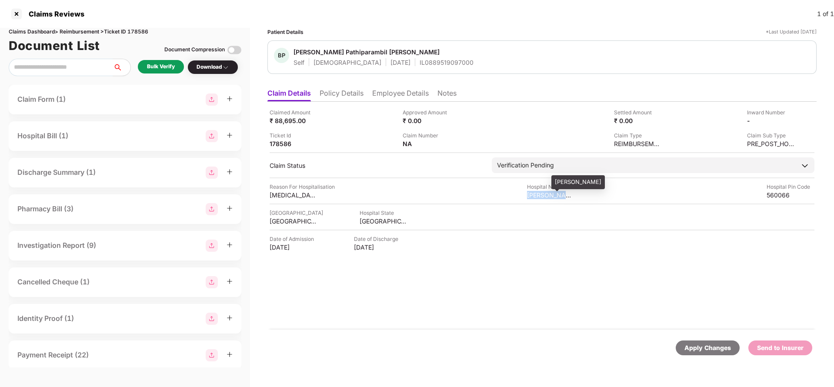
click at [545, 193] on div "aster whitefield" at bounding box center [551, 195] width 48 height 8
copy div "aster whitefield"
click at [156, 72] on div "Bulk Verify" at bounding box center [161, 66] width 46 height 13
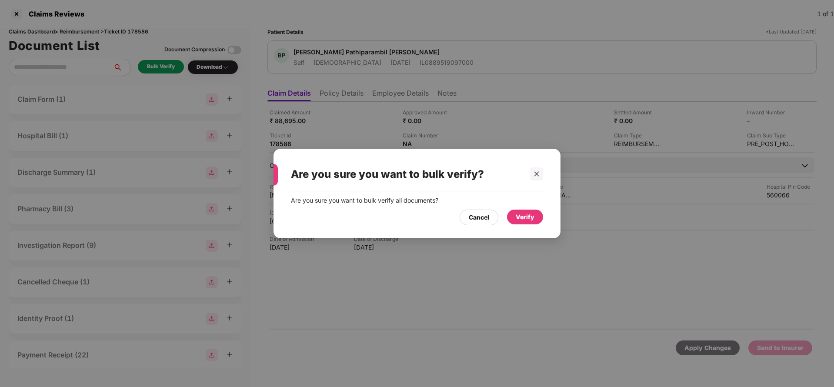
click at [520, 217] on div "Verify" at bounding box center [524, 217] width 19 height 10
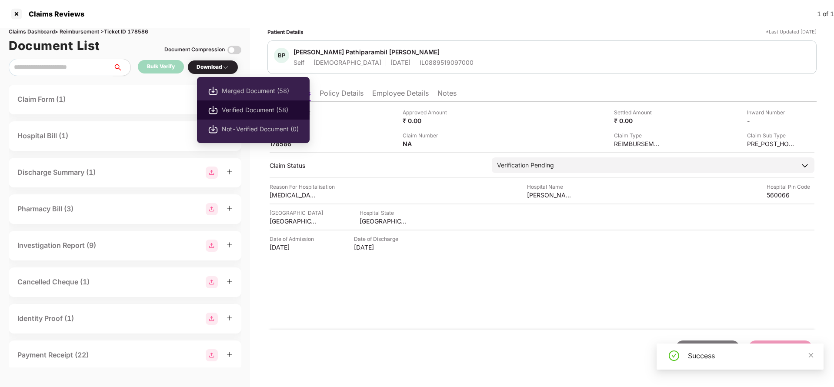
click at [235, 109] on span "Verified Document (58)" at bounding box center [260, 110] width 77 height 10
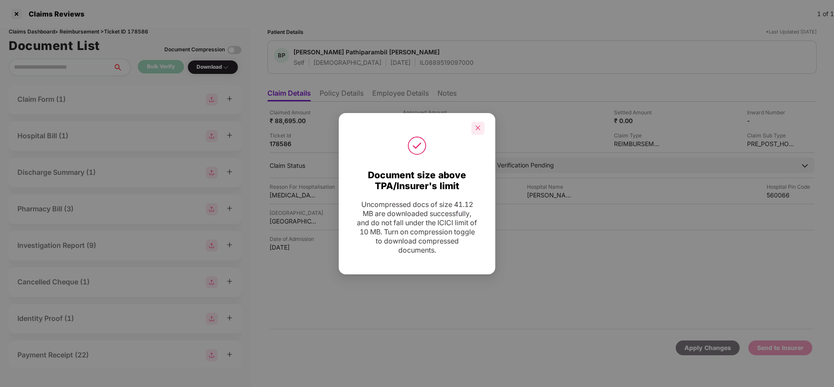
click at [480, 126] on icon "close" at bounding box center [478, 128] width 6 height 6
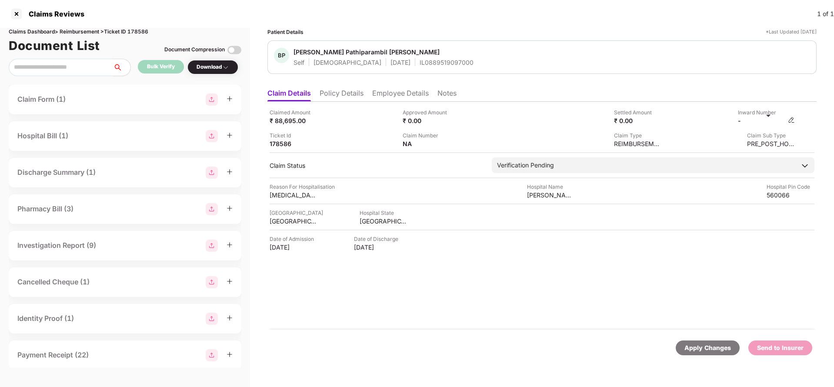
click at [788, 120] on img at bounding box center [791, 119] width 7 height 7
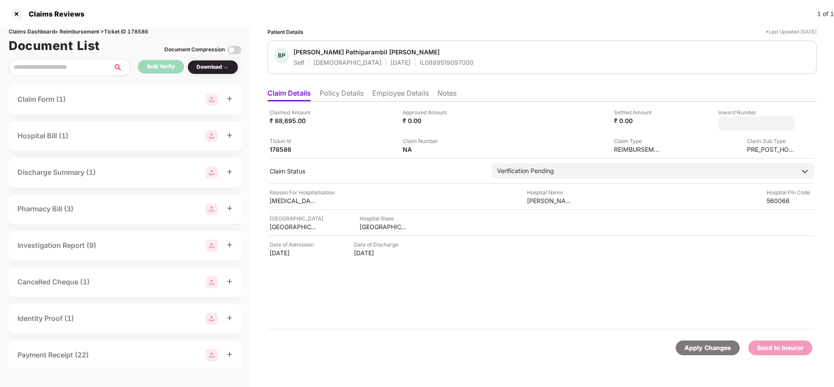
type input "**********"
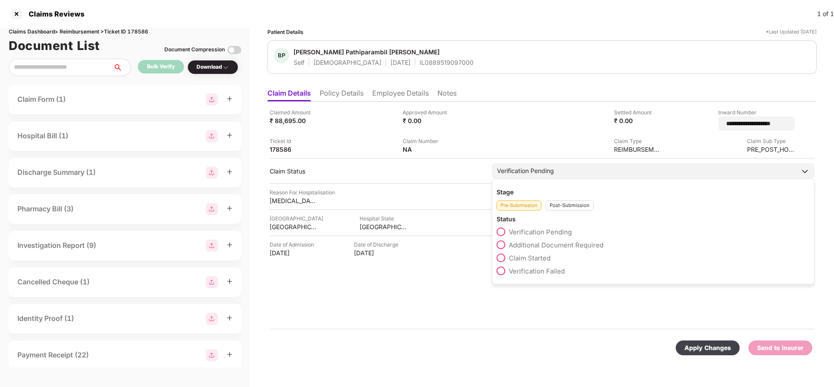
click at [513, 170] on div "Verification Pending" at bounding box center [653, 171] width 322 height 16
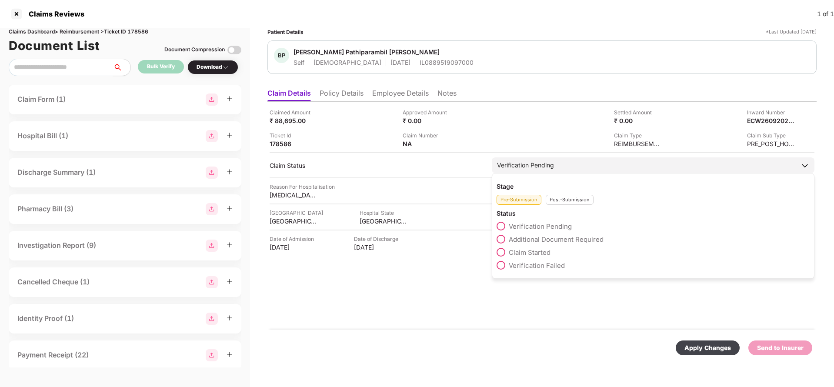
click at [572, 202] on div "Post-Submission" at bounding box center [569, 200] width 48 height 10
click at [558, 239] on span "Claim Under Process" at bounding box center [542, 239] width 66 height 8
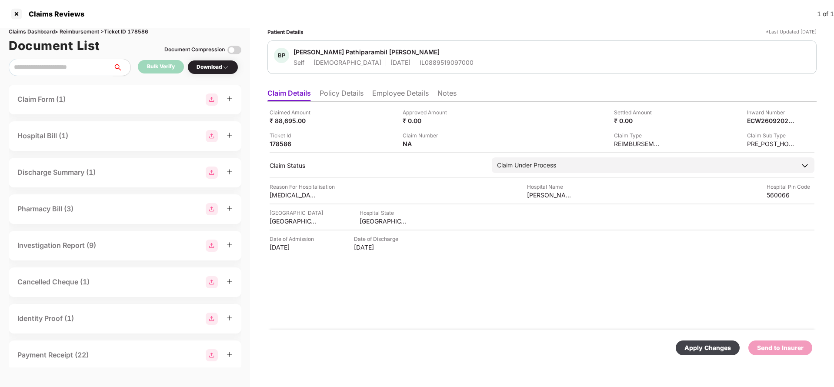
click at [713, 340] on div "Apply Changes" at bounding box center [707, 347] width 64 height 15
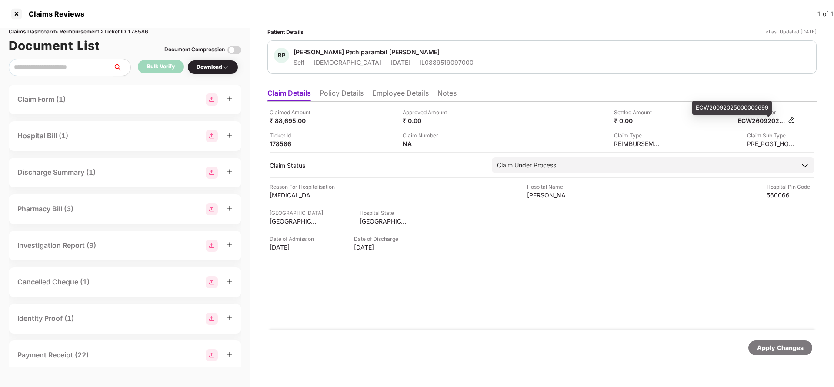
click at [762, 117] on div "ECW26092025000000699" at bounding box center [762, 120] width 48 height 8
copy div "ECW26092025000000699"
click at [419, 63] on div "IL0889519097000" at bounding box center [446, 62] width 54 height 8
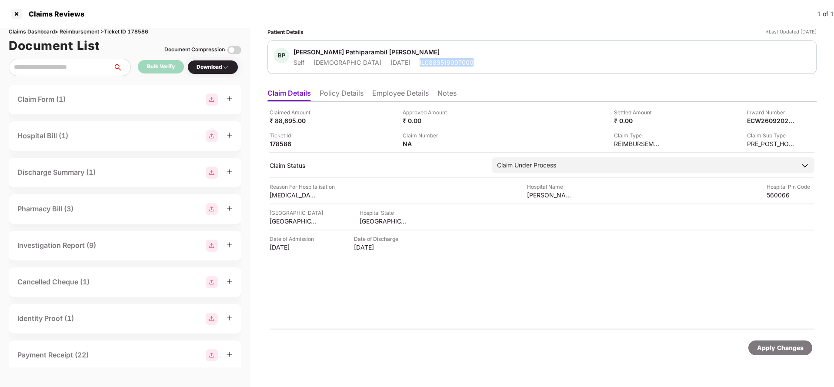
click at [419, 63] on div "IL0889519097000" at bounding box center [446, 62] width 54 height 8
copy div "IL0889519097000"
click at [768, 346] on div "Apply Changes" at bounding box center [780, 348] width 47 height 10
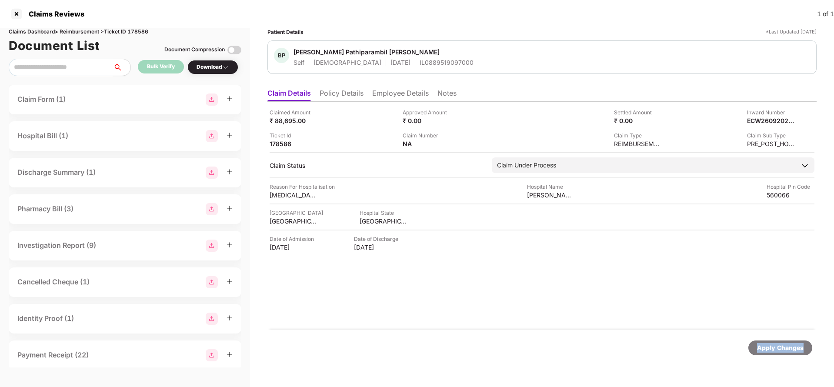
click at [768, 346] on div "Apply Changes" at bounding box center [780, 348] width 47 height 10
click at [140, 30] on div "Claims Dashboard > Reimbursement > Ticket ID 178586" at bounding box center [125, 32] width 233 height 8
click at [799, 353] on div "Apply Changes" at bounding box center [780, 347] width 64 height 15
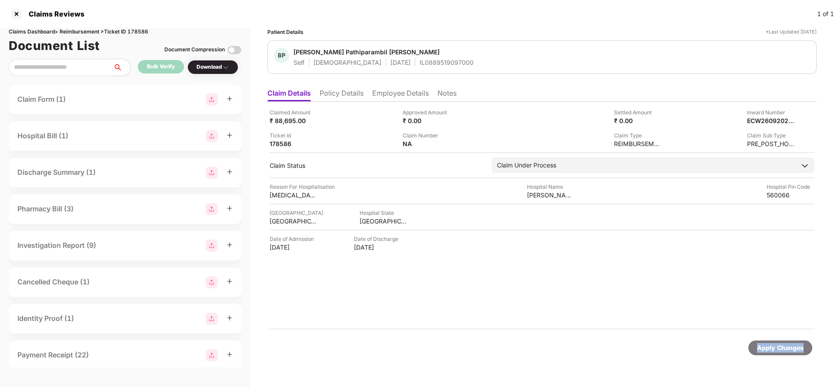
click at [799, 353] on div "Apply Changes" at bounding box center [780, 347] width 64 height 15
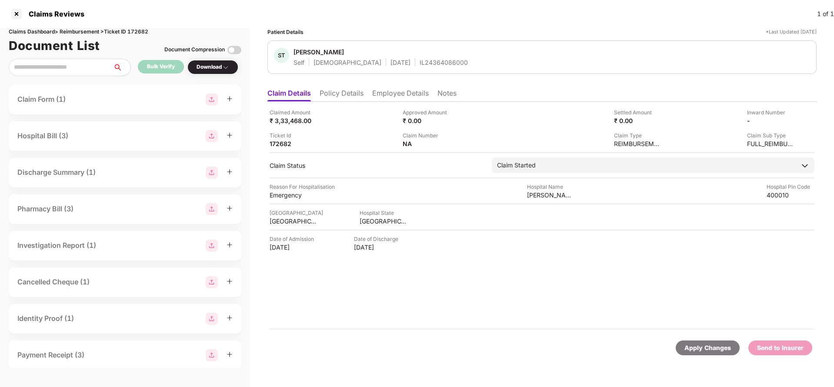
click at [345, 100] on li "Policy Details" at bounding box center [341, 95] width 44 height 13
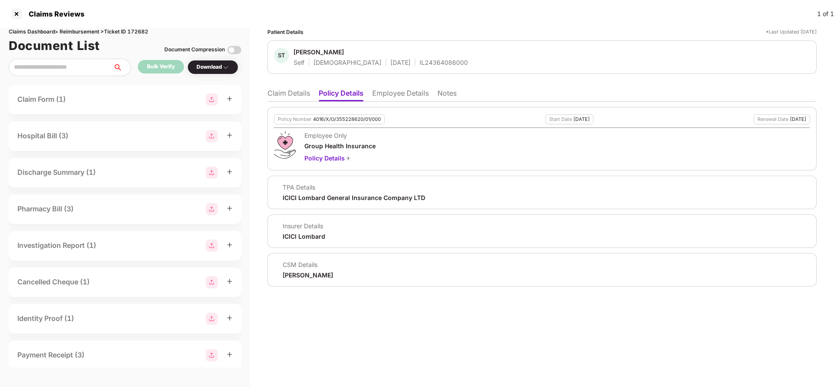
click at [342, 121] on div "4016/X/O/355228620/01/000" at bounding box center [347, 119] width 68 height 6
copy div "4016/X/O/355228620/01/000"
click at [419, 64] on div "IL24364086000" at bounding box center [443, 62] width 48 height 8
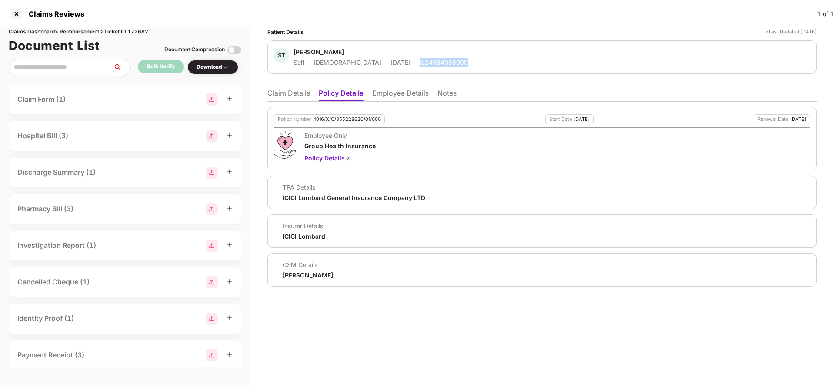
click at [419, 64] on div "IL24364086000" at bounding box center [443, 62] width 48 height 8
copy div "IL24364086000"
click at [389, 101] on li "Employee Details" at bounding box center [400, 95] width 57 height 13
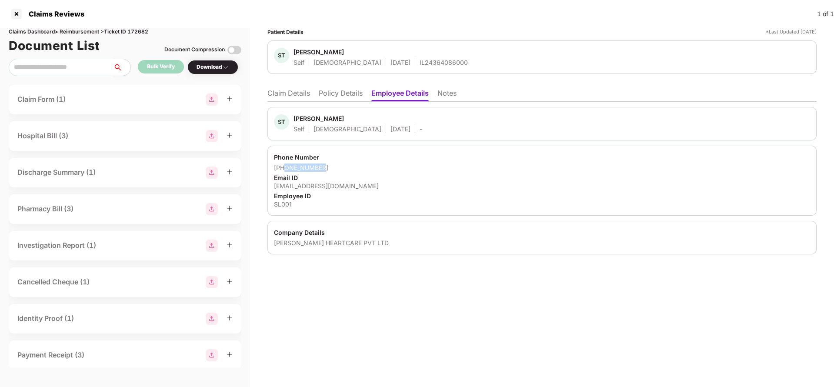
drag, startPoint x: 285, startPoint y: 168, endPoint x: 402, endPoint y: 166, distance: 117.4
click at [402, 166] on div "[PHONE_NUMBER]" at bounding box center [542, 167] width 536 height 8
copy div "8376862467"
click at [315, 187] on div "[EMAIL_ADDRESS][DOMAIN_NAME]" at bounding box center [542, 186] width 536 height 8
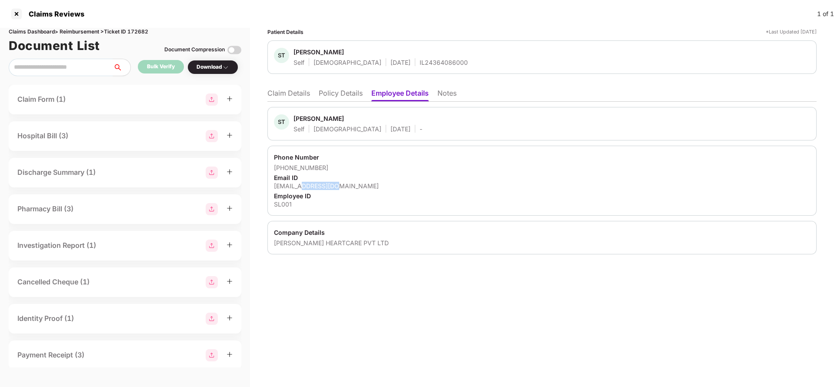
click at [315, 187] on div "[EMAIL_ADDRESS][DOMAIN_NAME]" at bounding box center [542, 186] width 536 height 8
copy div "[EMAIL_ADDRESS][DOMAIN_NAME]"
click at [286, 101] on li "Claim Details" at bounding box center [288, 95] width 43 height 13
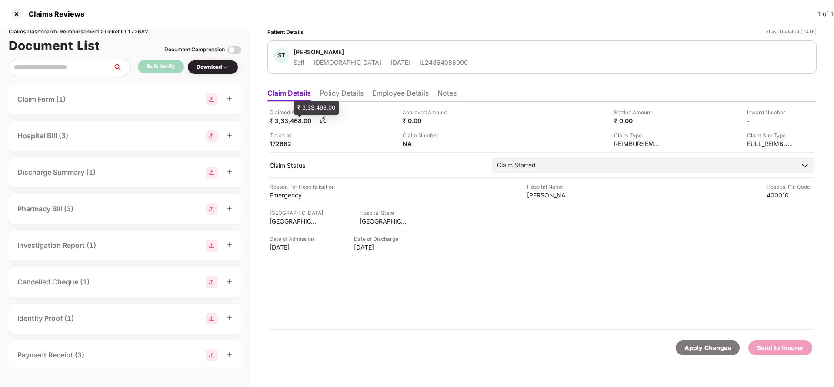
click at [283, 122] on div "₹ 3,33,468.00" at bounding box center [293, 120] width 48 height 8
copy div "3,33,468"
click at [539, 196] on div "[PERSON_NAME]" at bounding box center [551, 195] width 48 height 8
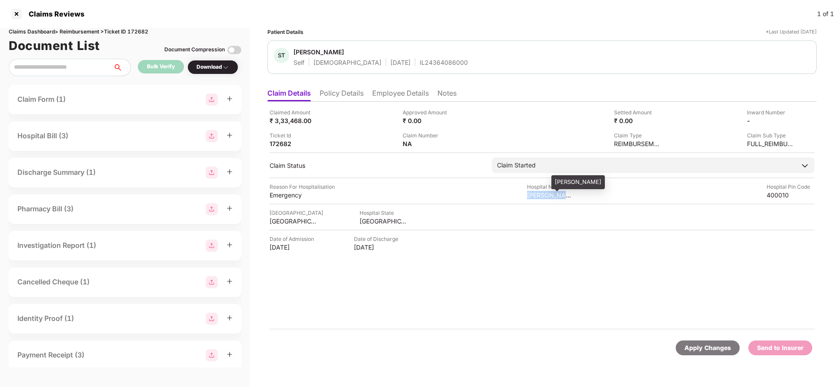
click at [539, 196] on div "[PERSON_NAME]" at bounding box center [551, 195] width 48 height 8
copy div "[PERSON_NAME]"
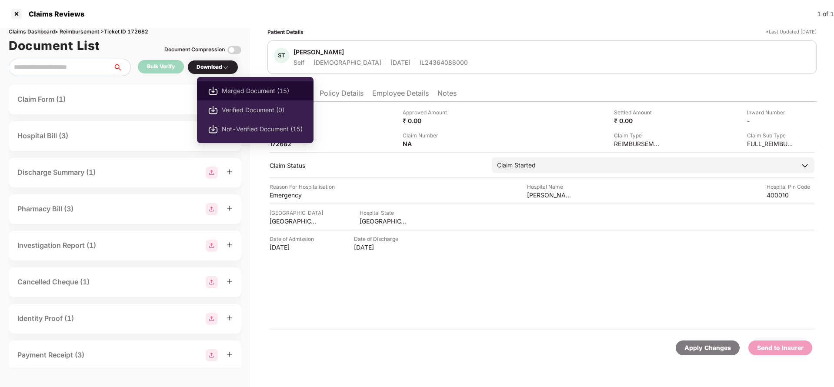
click at [246, 86] on span "Merged Document (15)" at bounding box center [262, 91] width 81 height 10
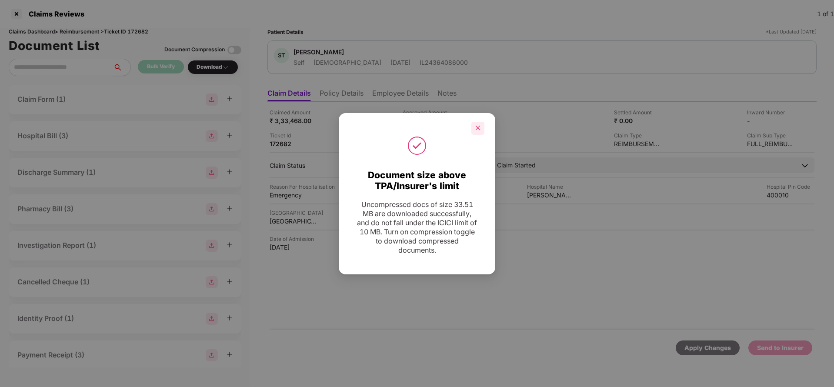
click at [482, 123] on div at bounding box center [477, 128] width 13 height 13
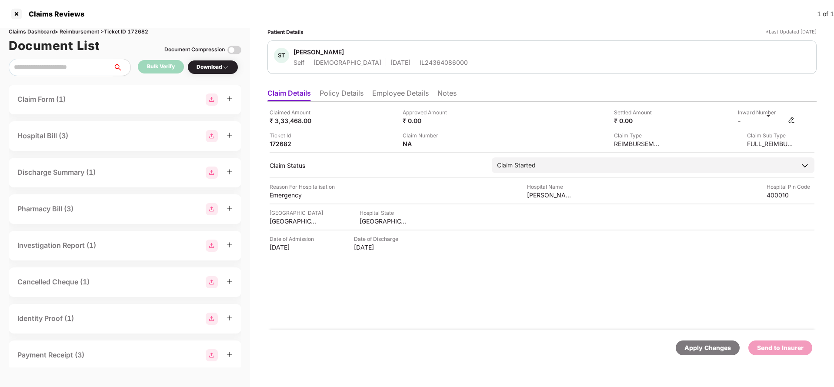
click at [791, 120] on img at bounding box center [791, 119] width 7 height 7
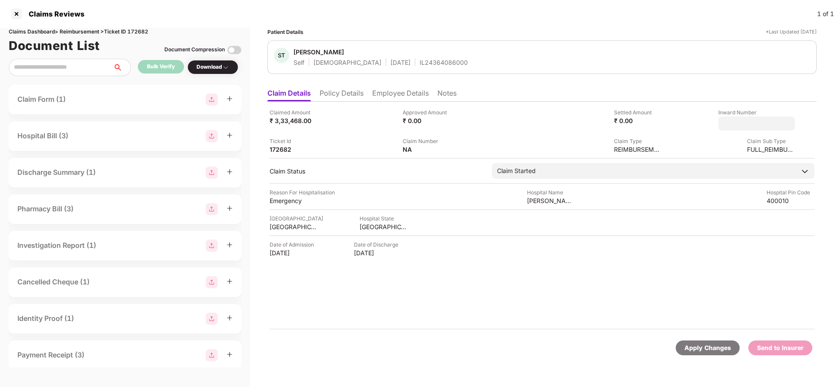
type input "**********"
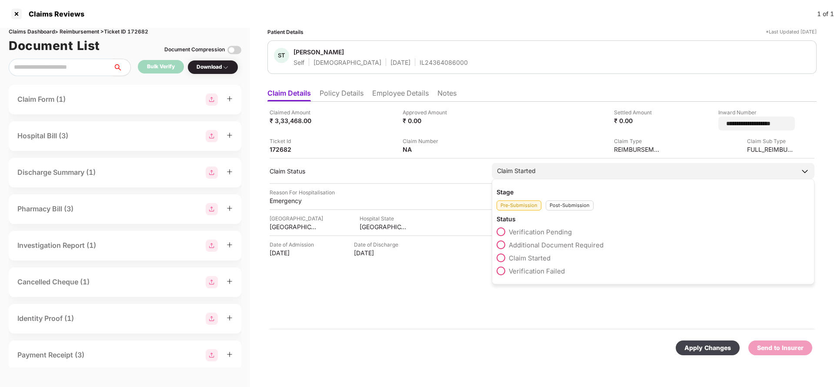
click at [588, 182] on div "Stage Pre-Submission Post-Submission Status Verification Pending Additional Doc…" at bounding box center [653, 232] width 322 height 106
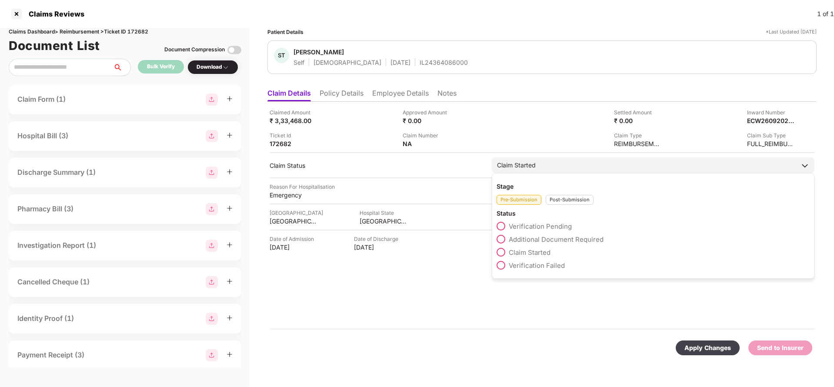
click at [575, 197] on div "Post-Submission" at bounding box center [569, 200] width 48 height 10
click at [555, 238] on span "Claim Under Process" at bounding box center [542, 239] width 66 height 8
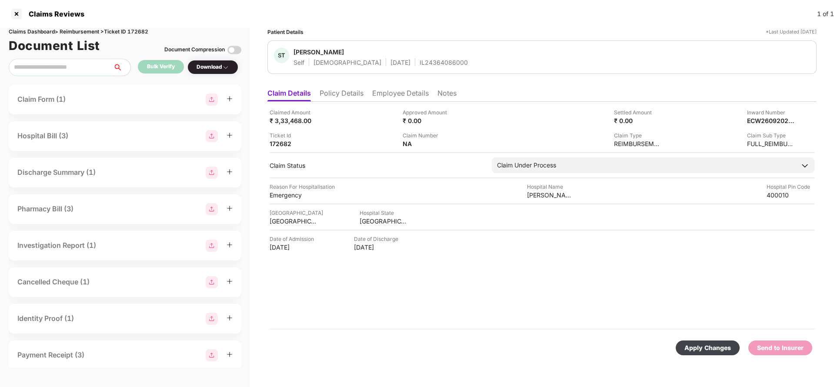
click at [710, 343] on div "Apply Changes" at bounding box center [707, 348] width 47 height 10
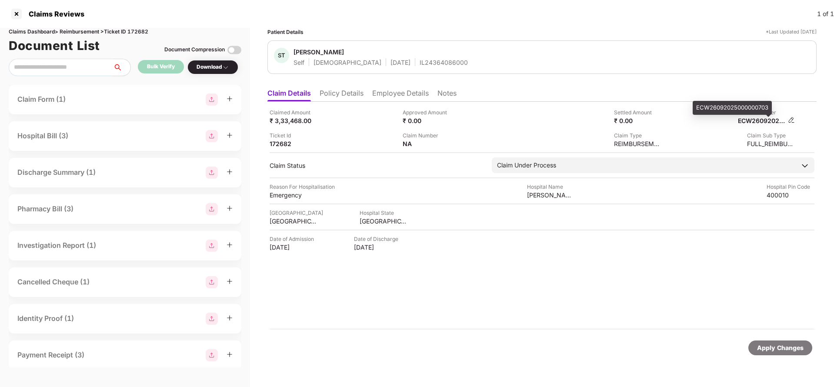
click at [765, 123] on div "ECW26092025000000703" at bounding box center [762, 120] width 48 height 8
copy div "ECW26092025000000703"
click at [419, 59] on div "IL24364086000" at bounding box center [443, 62] width 48 height 8
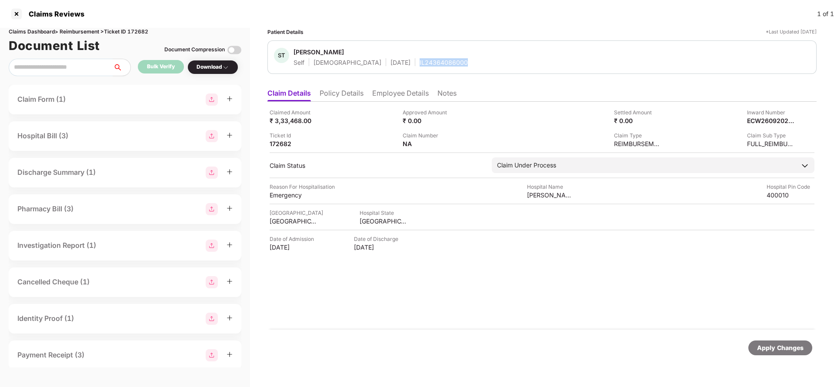
click at [419, 59] on div "IL24364086000" at bounding box center [443, 62] width 48 height 8
copy div "IL24364086000"
click at [769, 340] on div "Apply Changes" at bounding box center [780, 347] width 64 height 15
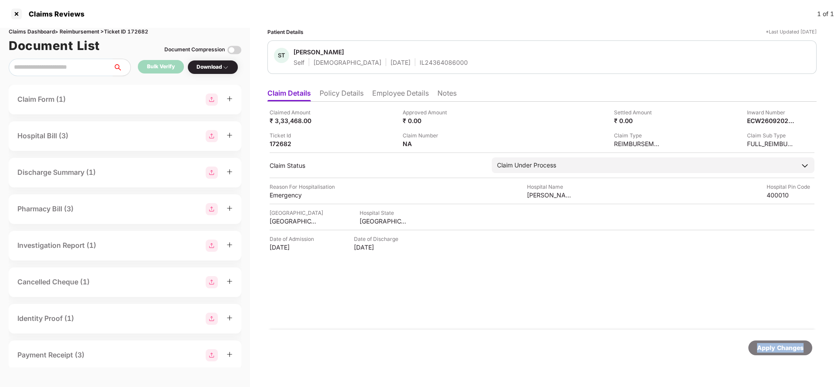
click at [769, 340] on div "Apply Changes" at bounding box center [780, 347] width 64 height 15
click at [139, 31] on div "Claims Dashboard > Reimbursement > Ticket ID 172682" at bounding box center [125, 32] width 233 height 8
copy div "172682"
click at [786, 352] on div "Apply Changes" at bounding box center [780, 347] width 64 height 15
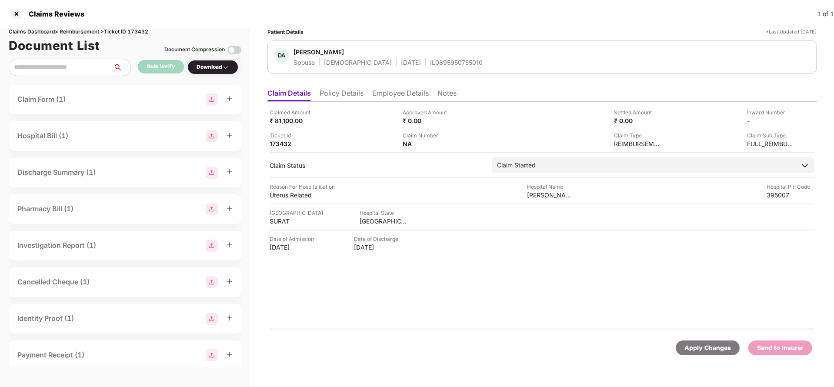
click at [344, 97] on li "Policy Details" at bounding box center [341, 95] width 44 height 13
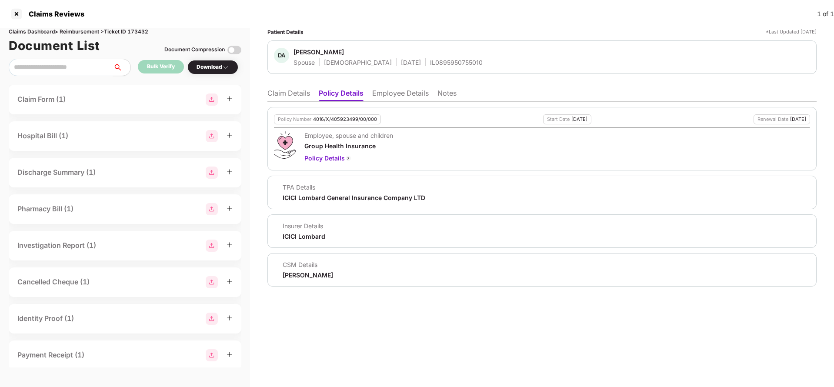
click at [343, 115] on div "Policy Number 4016/X/405923499/00/000" at bounding box center [327, 119] width 107 height 10
copy div "4016/X/405923499/00/000"
click at [342, 122] on div "Policy Number 4016/X/405923499/00/000" at bounding box center [327, 119] width 107 height 10
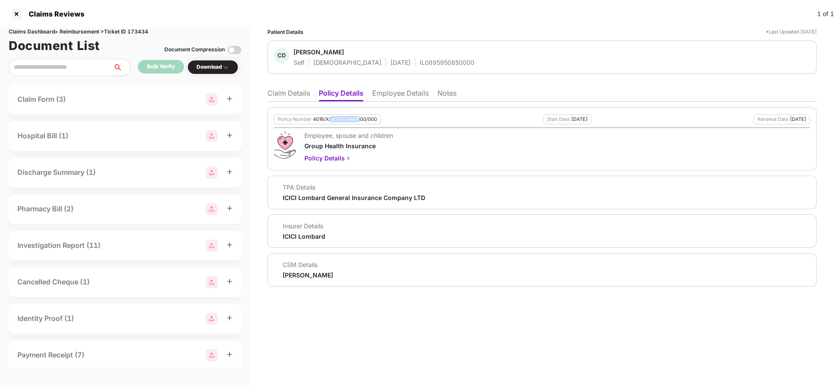
click at [342, 122] on div "Policy Number 4016/X/405923499/00/000" at bounding box center [327, 119] width 107 height 10
copy div "405923499"
click at [346, 115] on div "Policy Number 4016/X/405923499/00/000" at bounding box center [327, 119] width 107 height 10
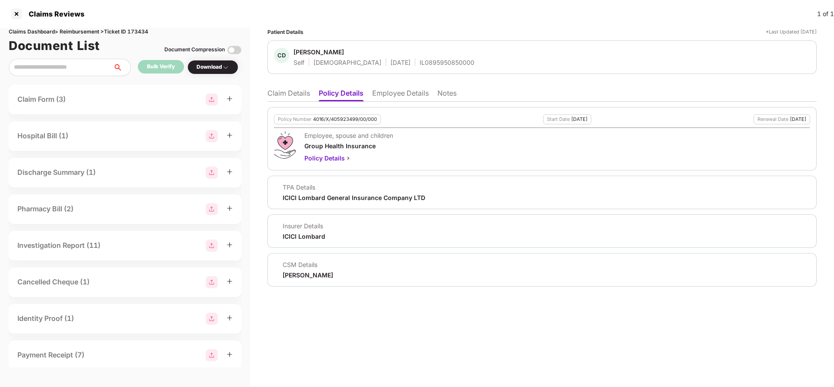
click at [390, 94] on li "Employee Details" at bounding box center [400, 95] width 57 height 13
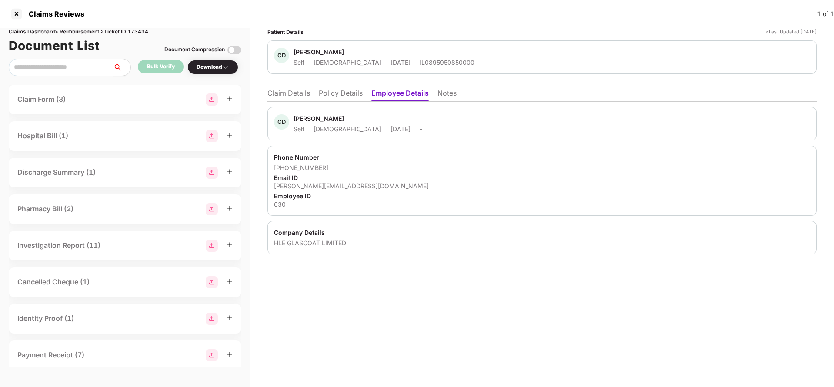
click at [344, 93] on li "Policy Details" at bounding box center [341, 95] width 44 height 13
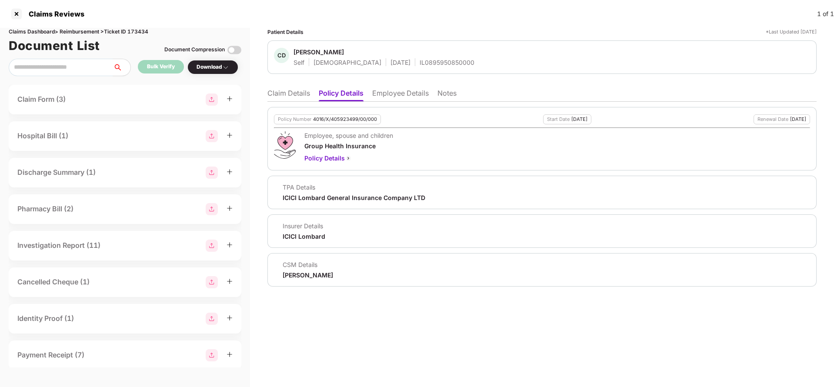
click at [342, 123] on div "Policy Number 4016/X/405923499/00/000" at bounding box center [327, 119] width 107 height 10
copy div "4016/X/405923499/00/000"
click at [392, 98] on li "Employee Details" at bounding box center [400, 95] width 57 height 13
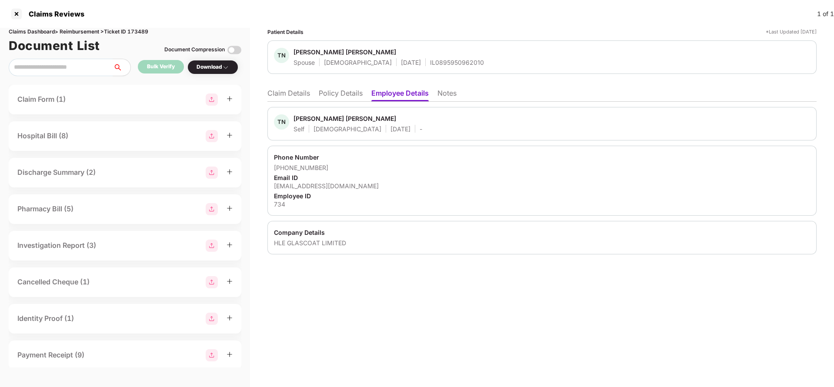
click at [335, 93] on li "Policy Details" at bounding box center [341, 95] width 44 height 13
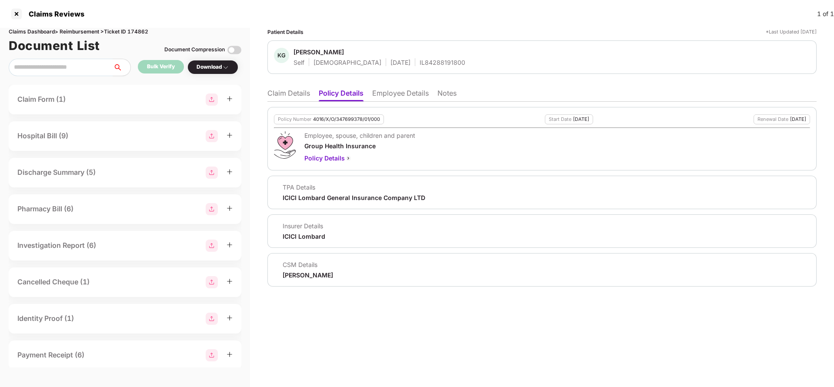
click at [397, 95] on li "Employee Details" at bounding box center [400, 95] width 57 height 13
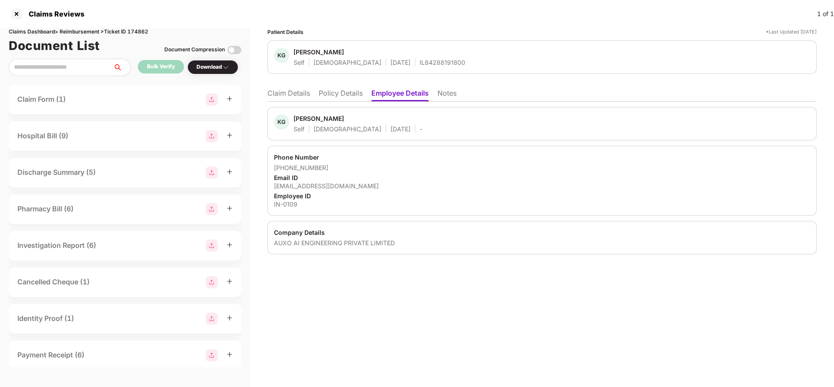
click at [351, 94] on li "Policy Details" at bounding box center [341, 95] width 44 height 13
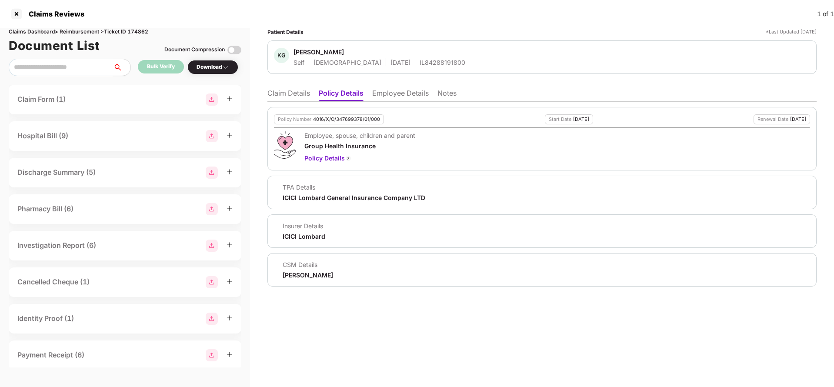
click at [349, 113] on div "Policy Number 4016/X/O/347699378/01/000 Start Date 12 Jun 2025 Renewal Date 11 …" at bounding box center [541, 138] width 549 height 63
copy div "4016/X/O/347699378/01/000"
click at [399, 100] on li "Employee Details" at bounding box center [400, 95] width 57 height 13
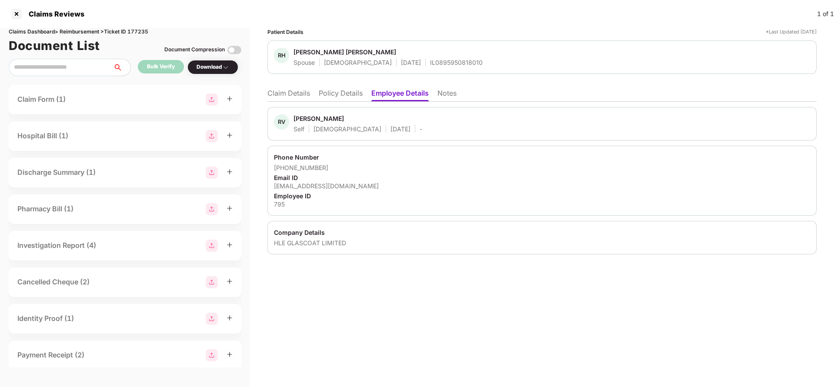
click at [367, 93] on ul "Claim Details Policy Details Employee Details Notes" at bounding box center [541, 92] width 549 height 17
click at [348, 92] on li "Policy Details" at bounding box center [341, 95] width 44 height 13
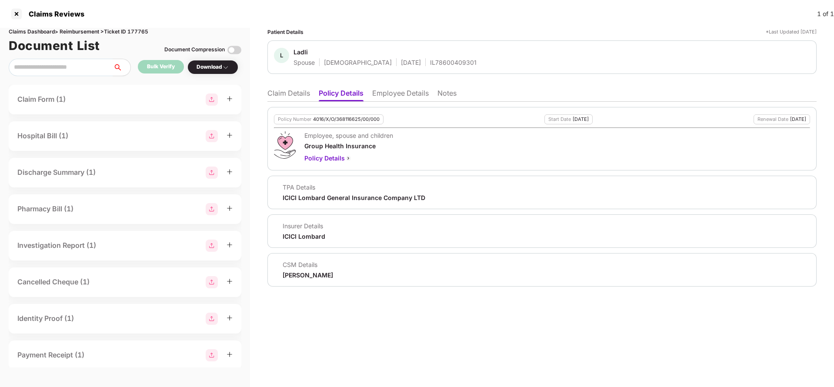
click at [398, 97] on li "Employee Details" at bounding box center [400, 95] width 57 height 13
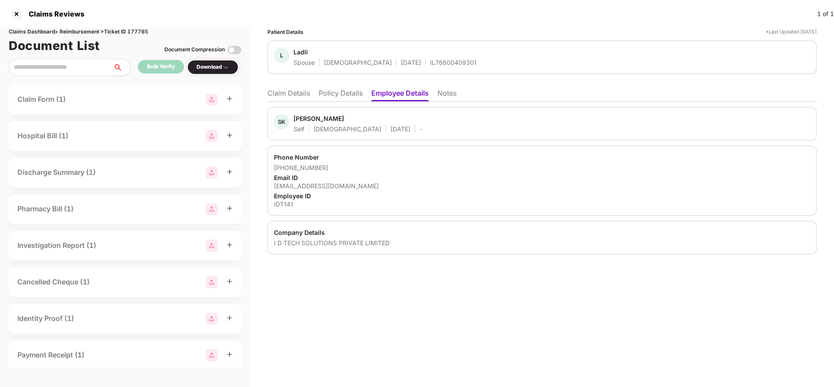
click at [341, 92] on li "Policy Details" at bounding box center [341, 95] width 44 height 13
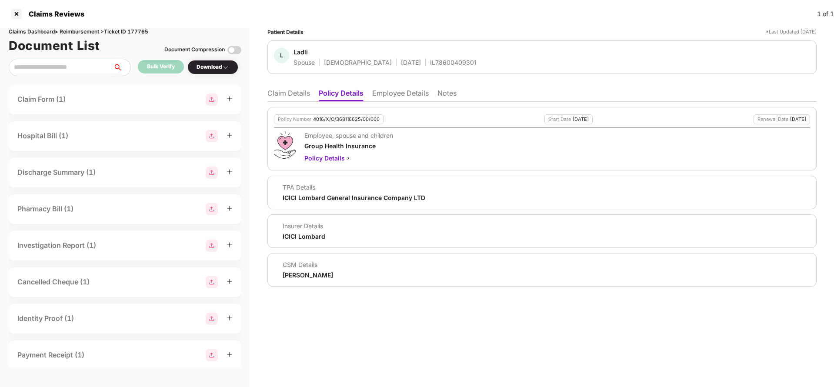
click at [356, 124] on div "Policy Number 4016/X/O/368116625/00/000" at bounding box center [329, 119] width 110 height 10
copy div "4016/X/O/368116625/00/000"
click at [302, 94] on li "Claim Details" at bounding box center [288, 95] width 43 height 13
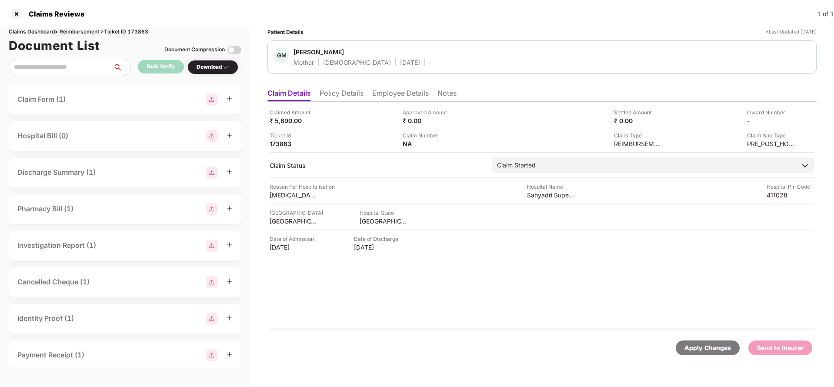
click at [340, 89] on li "Policy Details" at bounding box center [341, 95] width 44 height 13
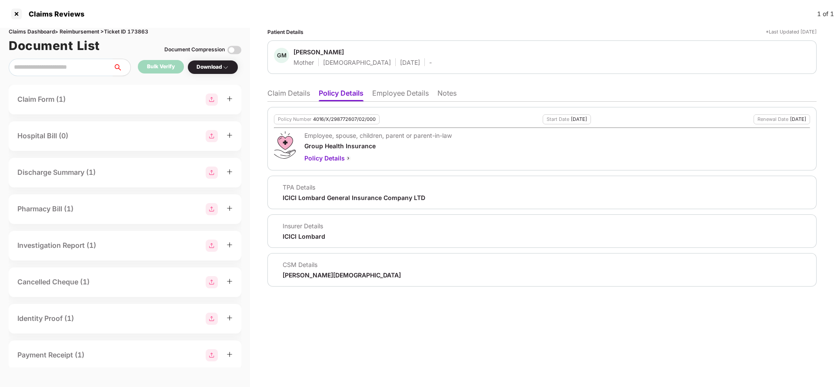
click at [336, 116] on div "4016/X/298772607/02/000" at bounding box center [344, 119] width 63 height 6
copy div "4016/X/298772607/02/000"
click at [401, 93] on li "Employee Details" at bounding box center [400, 95] width 57 height 13
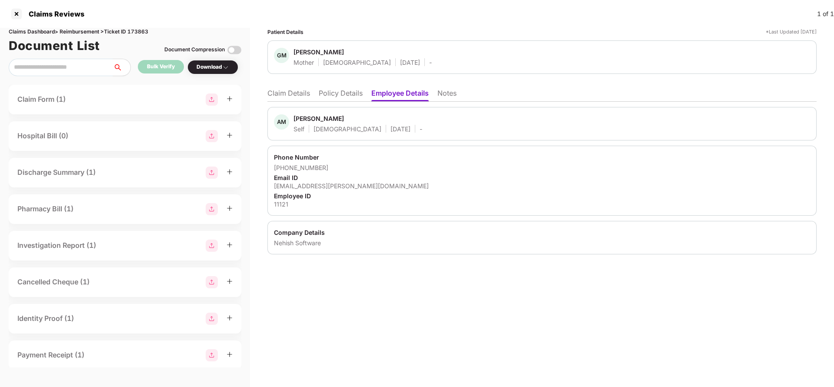
click at [335, 91] on li "Policy Details" at bounding box center [341, 95] width 44 height 13
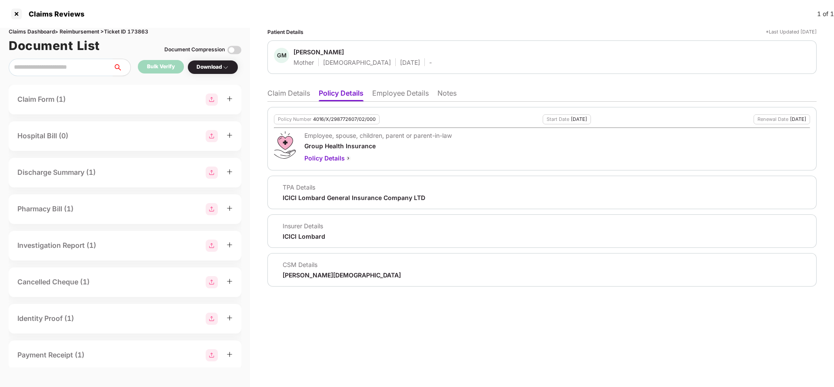
click at [347, 117] on div "4016/X/298772607/02/000" at bounding box center [344, 119] width 63 height 6
copy div "4016/X/298772607/02/000"
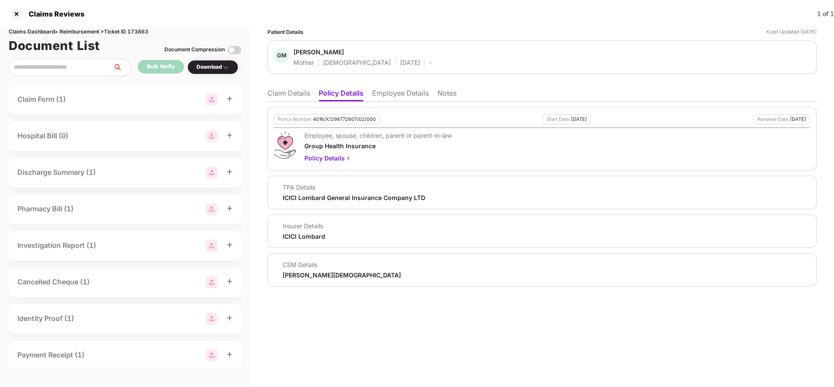
click at [385, 95] on li "Employee Details" at bounding box center [400, 95] width 57 height 13
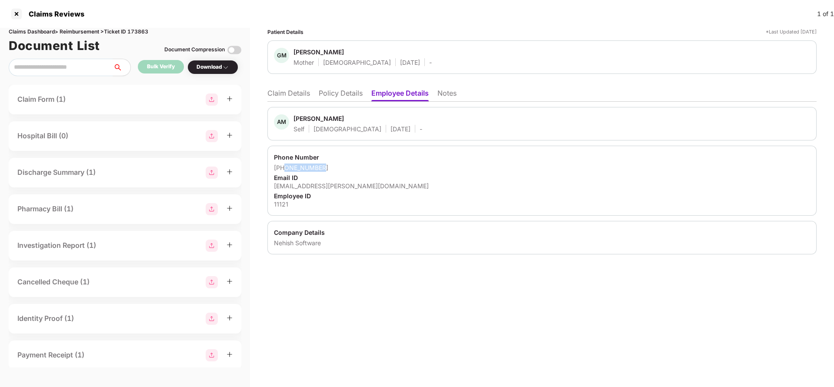
drag, startPoint x: 284, startPoint y: 167, endPoint x: 394, endPoint y: 170, distance: 110.0
click at [394, 170] on div "+919545174339" at bounding box center [542, 167] width 536 height 8
copy div "9545174339"
click at [319, 188] on div "ashish.maurya@nehish.com" at bounding box center [542, 186] width 536 height 8
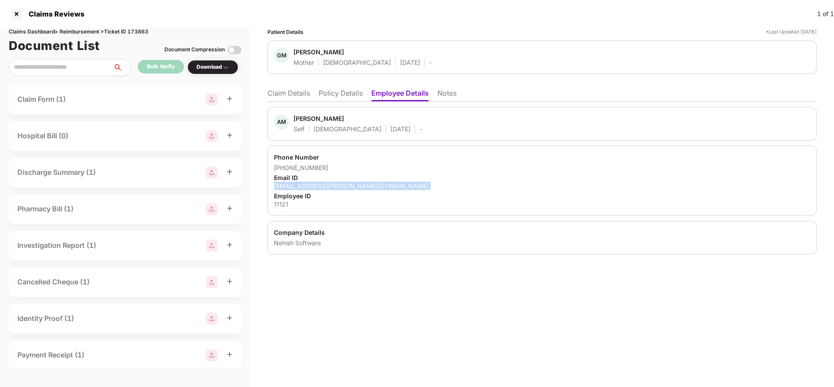
click at [319, 188] on div "ashish.maurya@nehish.com" at bounding box center [542, 186] width 536 height 8
copy div "ashish.maurya@nehish.com"
click at [298, 94] on li "Claim Details" at bounding box center [288, 95] width 43 height 13
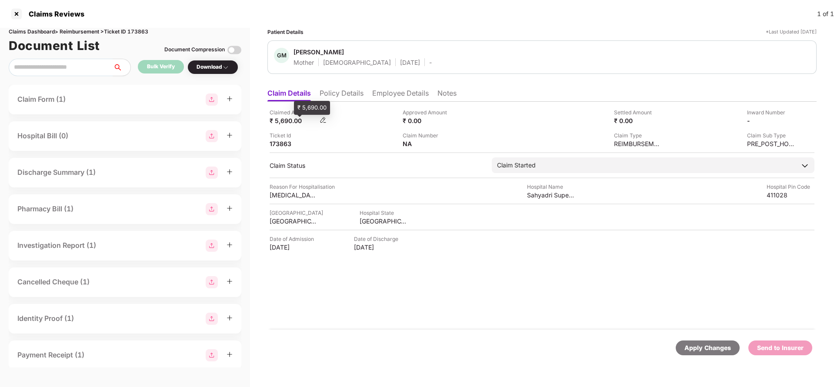
click at [281, 122] on div "₹ 5,690.00" at bounding box center [293, 120] width 48 height 8
copy div "5,690"
click at [549, 191] on div "Sahyadri Super Speciality Hospital" at bounding box center [551, 195] width 48 height 8
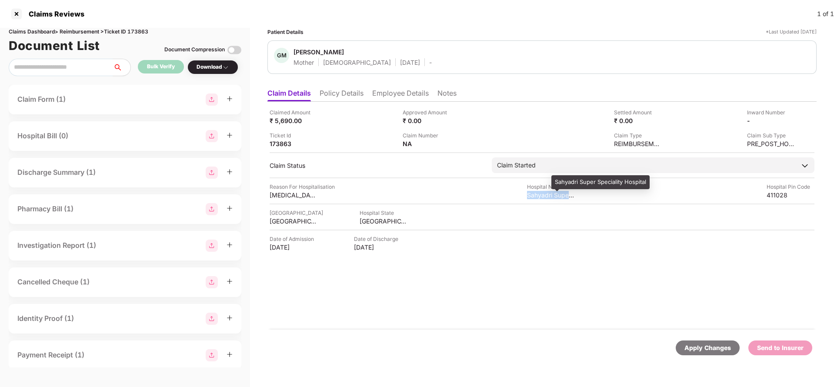
click at [549, 191] on div "Sahyadri Super Speciality Hospital" at bounding box center [551, 195] width 48 height 8
copy div "Sahyadri Super Speciality Hospital"
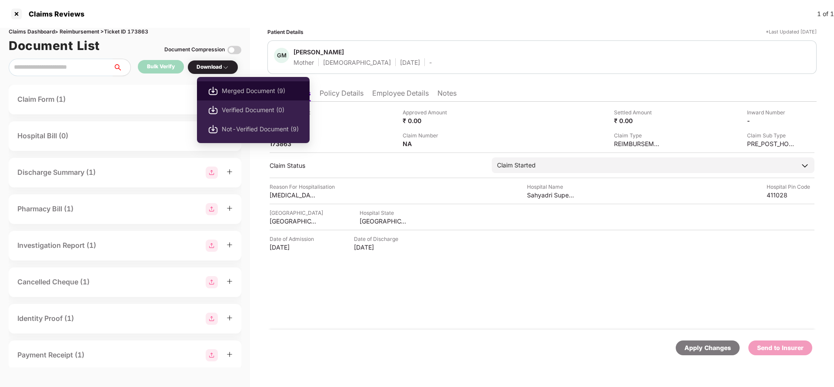
click at [244, 87] on span "Merged Document (9)" at bounding box center [260, 91] width 77 height 10
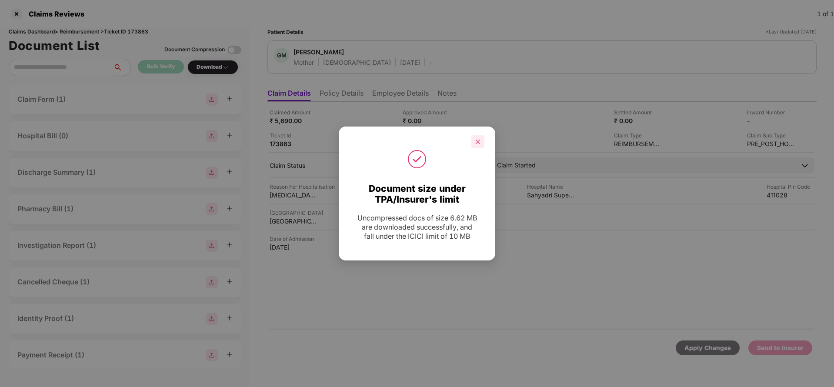
click at [482, 140] on div at bounding box center [477, 141] width 13 height 13
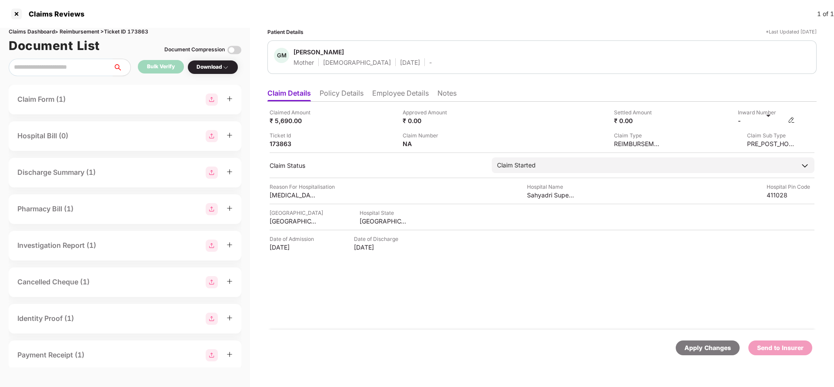
click at [790, 118] on img at bounding box center [791, 119] width 7 height 7
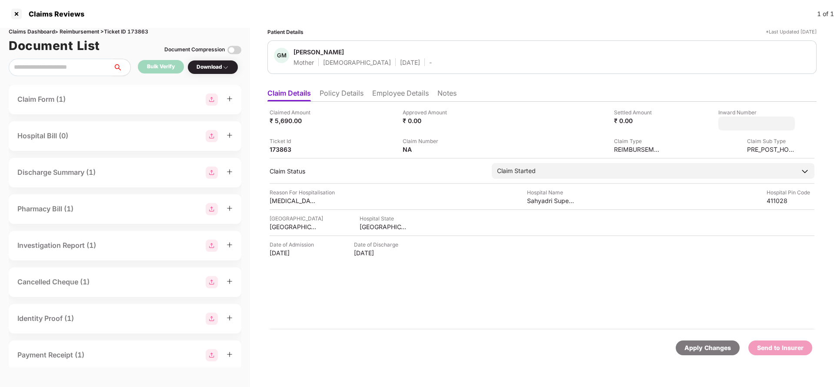
type input "**********"
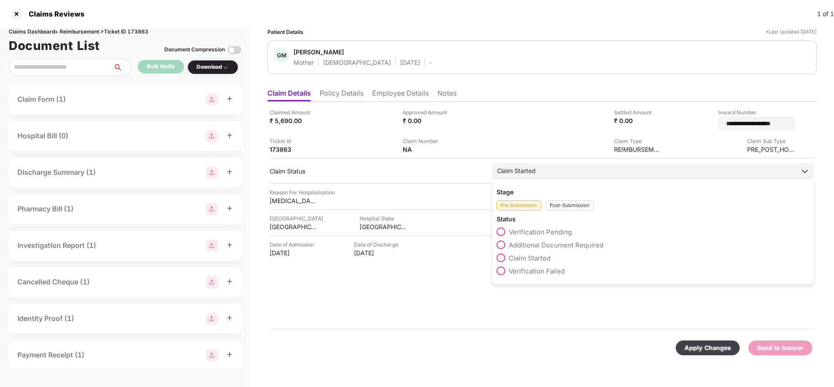
click at [521, 177] on div "Claim Started Stage Pre-Submission Post-Submission Status Verification Pending …" at bounding box center [653, 171] width 322 height 16
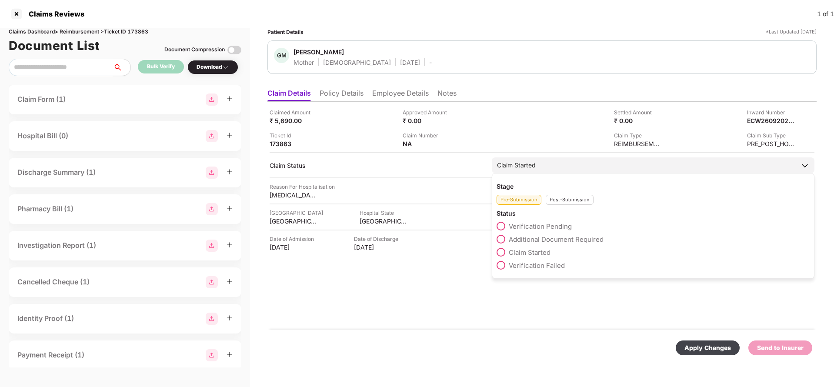
click at [573, 191] on div "Pre-Submission Post-Submission" at bounding box center [652, 197] width 313 height 14
click at [571, 199] on div "Post-Submission" at bounding box center [569, 200] width 48 height 10
click at [547, 235] on span "Claim Under Process" at bounding box center [542, 239] width 66 height 8
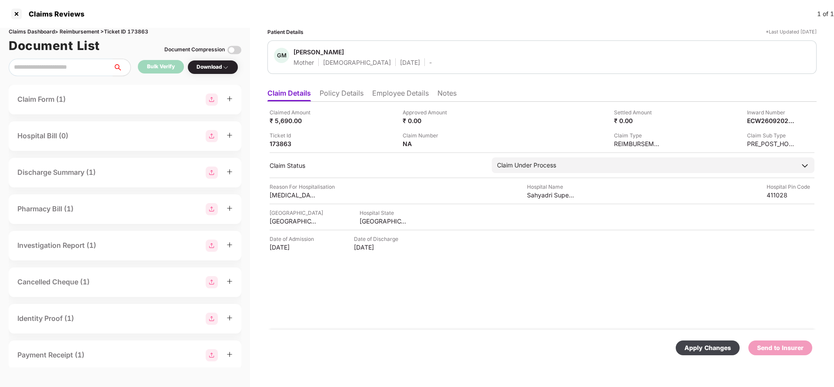
click at [707, 346] on div "Apply Changes" at bounding box center [707, 348] width 47 height 10
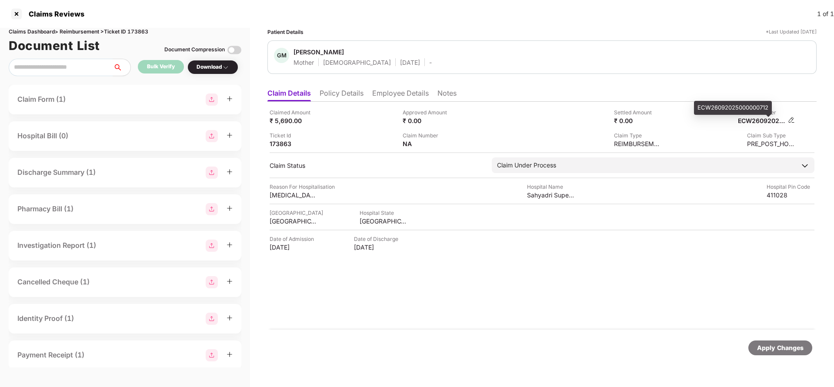
click at [753, 119] on div "ECW26092025000000712" at bounding box center [762, 120] width 48 height 8
copy div "ECW26092025000000712"
click at [808, 292] on div "Claimed Amount ₹ 5,690.00 Approved Amount ₹ 0.00 Settled Amount ₹ 0.00 Inward N…" at bounding box center [541, 216] width 549 height 228
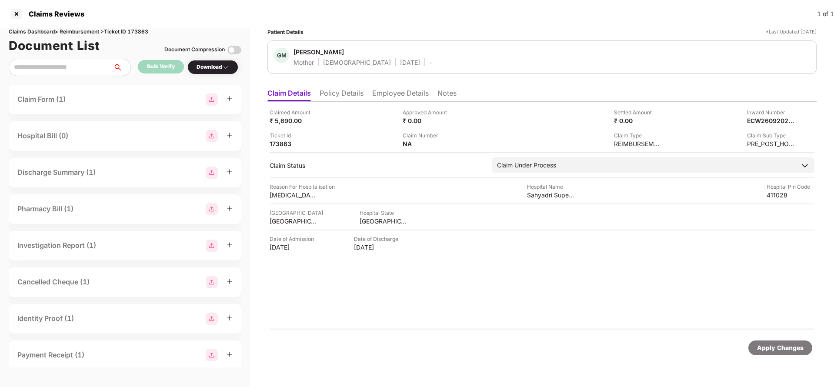
click at [784, 352] on div "Apply Changes" at bounding box center [780, 347] width 64 height 15
click at [136, 30] on div "Claims Dashboard > Reimbursement > Ticket ID 173863" at bounding box center [125, 32] width 233 height 8
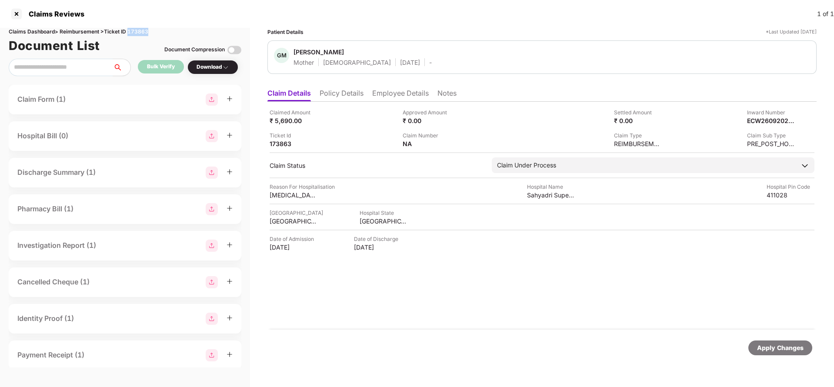
copy div "173863"
click at [801, 348] on div "Apply Changes" at bounding box center [780, 348] width 47 height 10
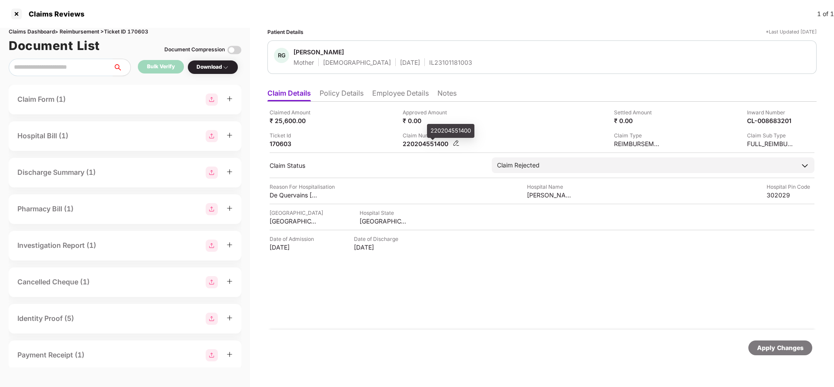
click at [420, 144] on div "220204551400" at bounding box center [426, 144] width 48 height 8
copy div "220204551400"
click at [352, 98] on li "Policy Details" at bounding box center [341, 95] width 44 height 13
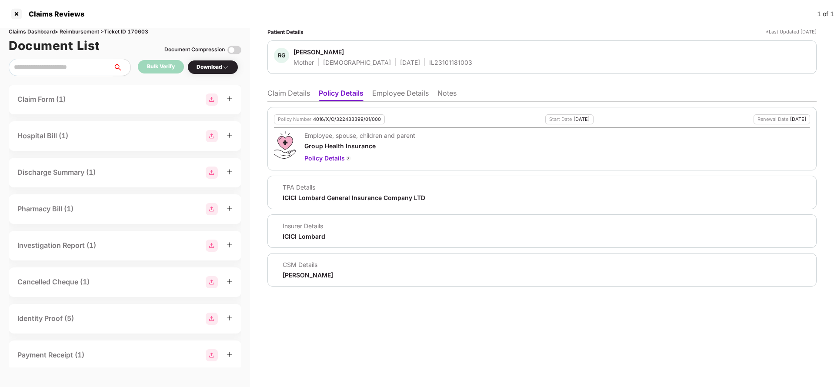
click at [404, 86] on ul "Claim Details Policy Details Employee Details Notes" at bounding box center [541, 92] width 549 height 17
click at [404, 89] on li "Employee Details" at bounding box center [400, 95] width 57 height 13
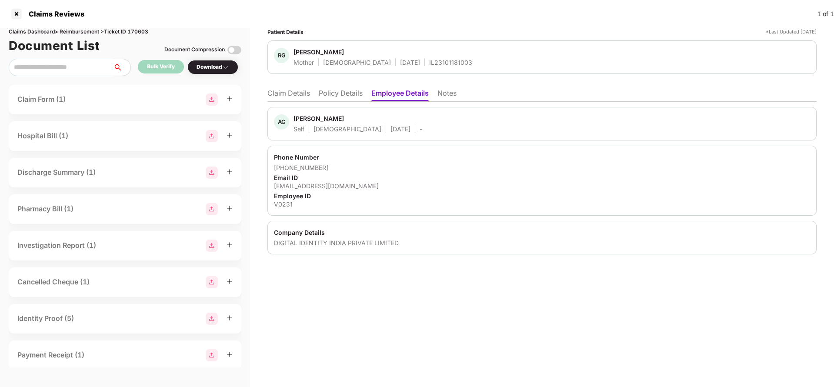
click at [334, 96] on li "Policy Details" at bounding box center [341, 95] width 44 height 13
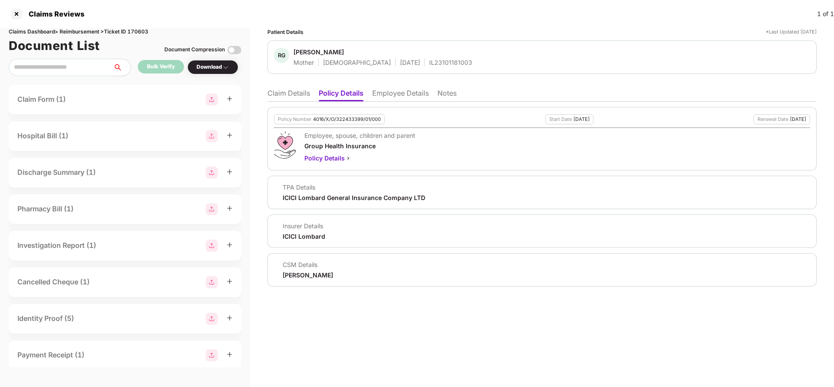
click at [343, 119] on div "4016/X/O/322433399/01/000" at bounding box center [347, 119] width 68 height 6
copy div "4016/X/O/322433399/01/000"
click at [284, 95] on li "Claim Details" at bounding box center [288, 95] width 43 height 13
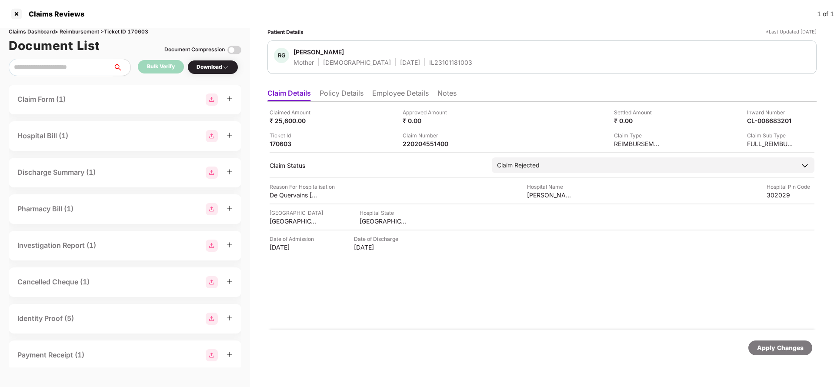
click at [420, 149] on div "Claimed Amount ₹ 25,600.00 Approved Amount ₹ 0.00 Settled Amount ₹ 0.00 Inward …" at bounding box center [541, 216] width 549 height 228
click at [429, 143] on div "220204551400" at bounding box center [426, 144] width 48 height 8
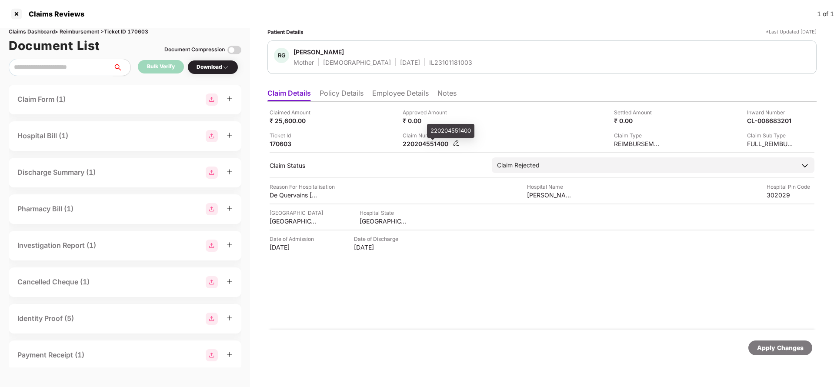
copy div
click at [409, 71] on div "[PERSON_NAME] [PERSON_NAME] Mother [DEMOGRAPHIC_DATA] [DATE] IL23101181003" at bounding box center [541, 56] width 549 height 33
copy div "IL23101181003"
click at [797, 348] on div "Apply Changes" at bounding box center [780, 348] width 47 height 10
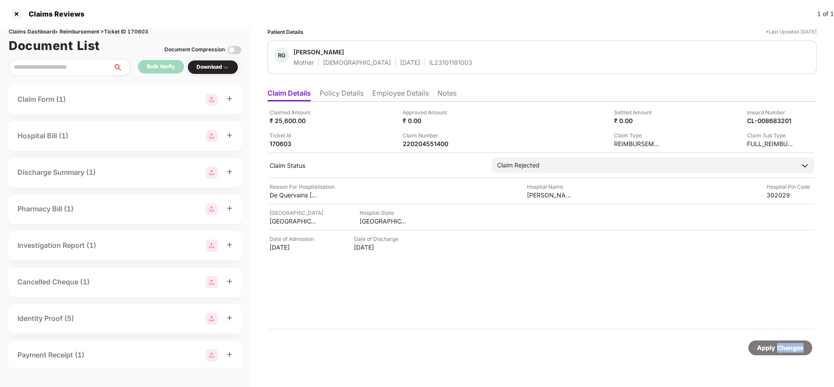
click at [797, 349] on div "Apply Changes" at bounding box center [780, 348] width 47 height 10
click at [138, 34] on div "Claims Dashboard > Reimbursement > Ticket ID 170603" at bounding box center [125, 32] width 233 height 8
copy div "170603"
click at [764, 349] on div "Apply Changes" at bounding box center [780, 348] width 47 height 10
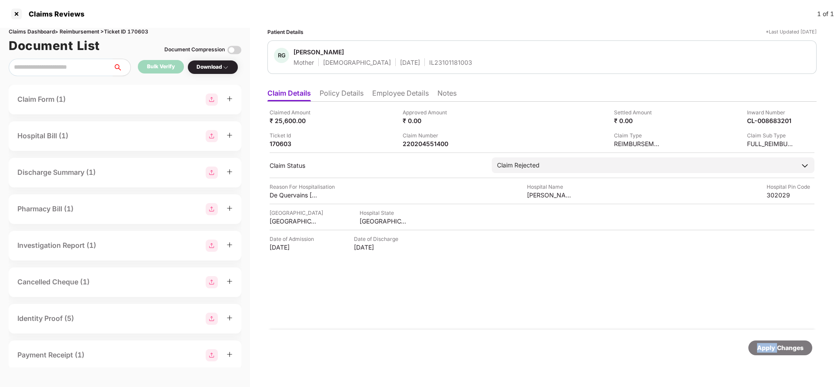
click at [764, 349] on div "Apply Changes" at bounding box center [780, 348] width 47 height 10
